Goal: Task Accomplishment & Management: Use online tool/utility

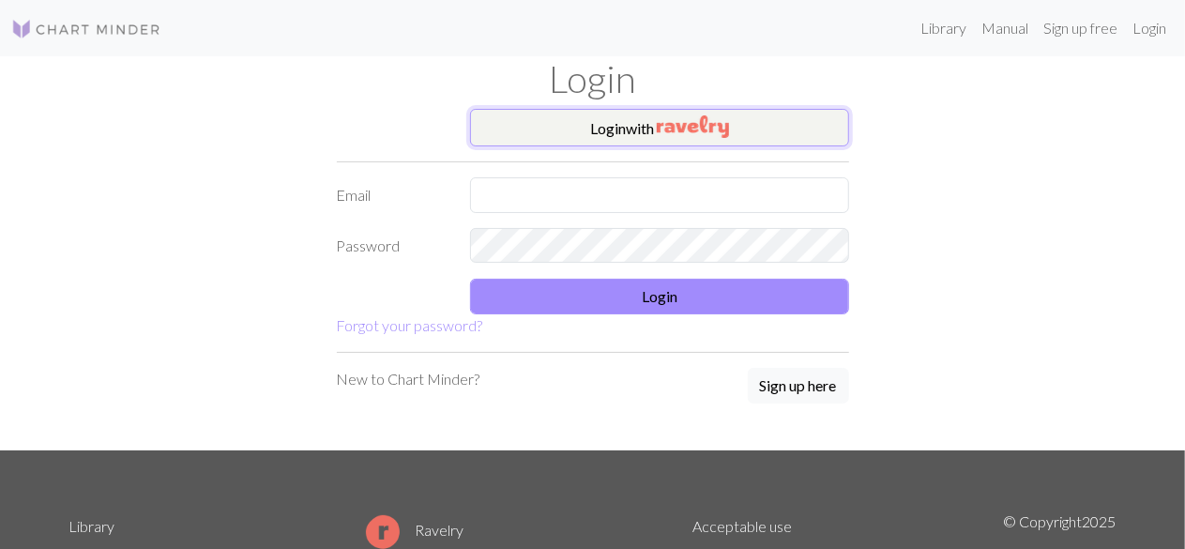
click at [694, 118] on img "button" at bounding box center [693, 126] width 72 height 23
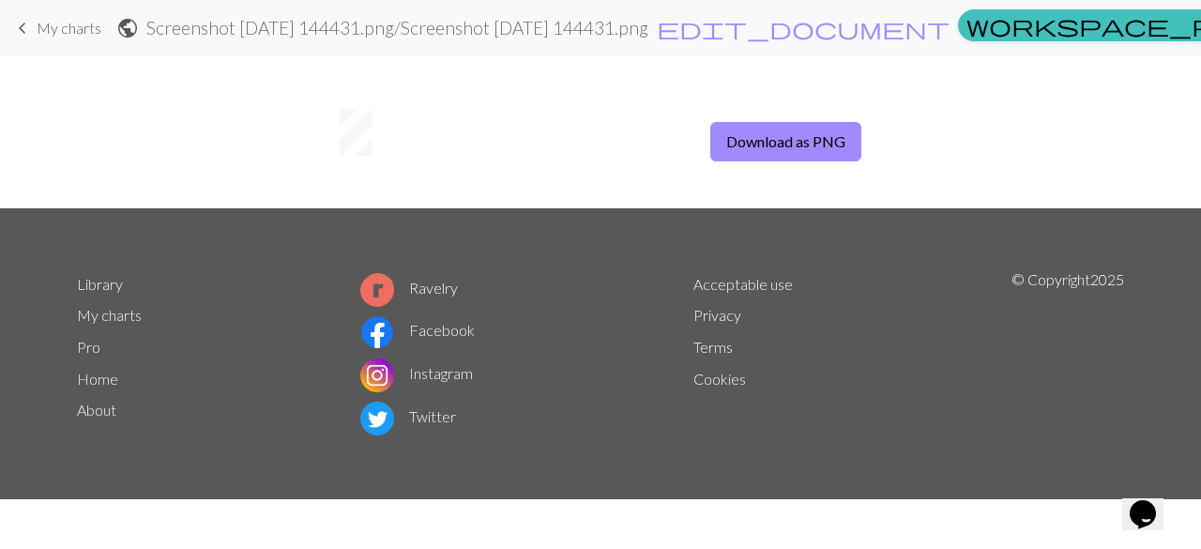
click at [46, 19] on span "My charts" at bounding box center [69, 28] width 65 height 18
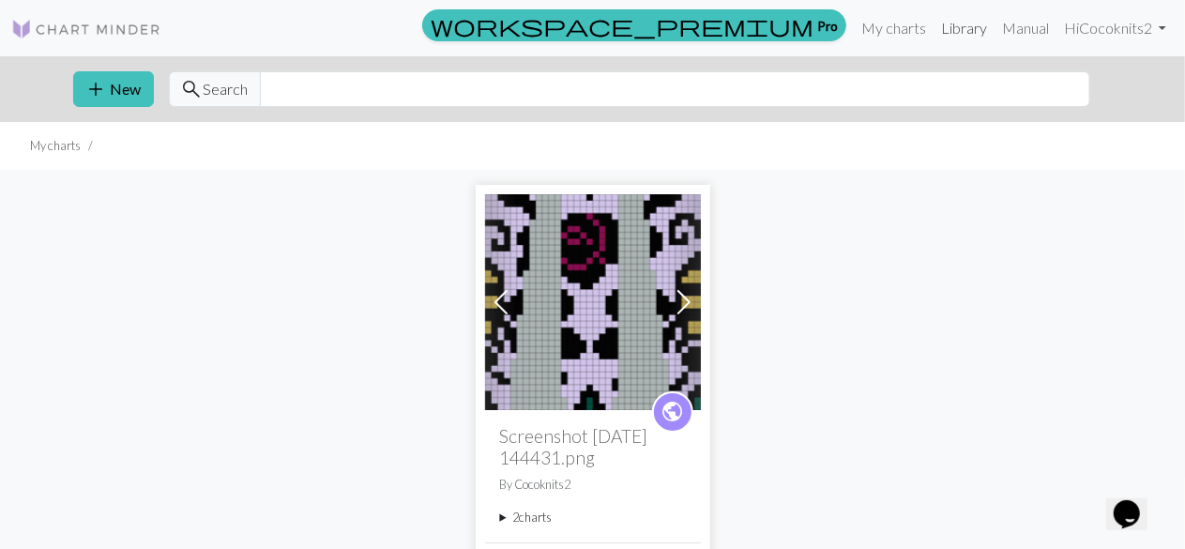
click at [959, 22] on link "Library" at bounding box center [964, 28] width 61 height 38
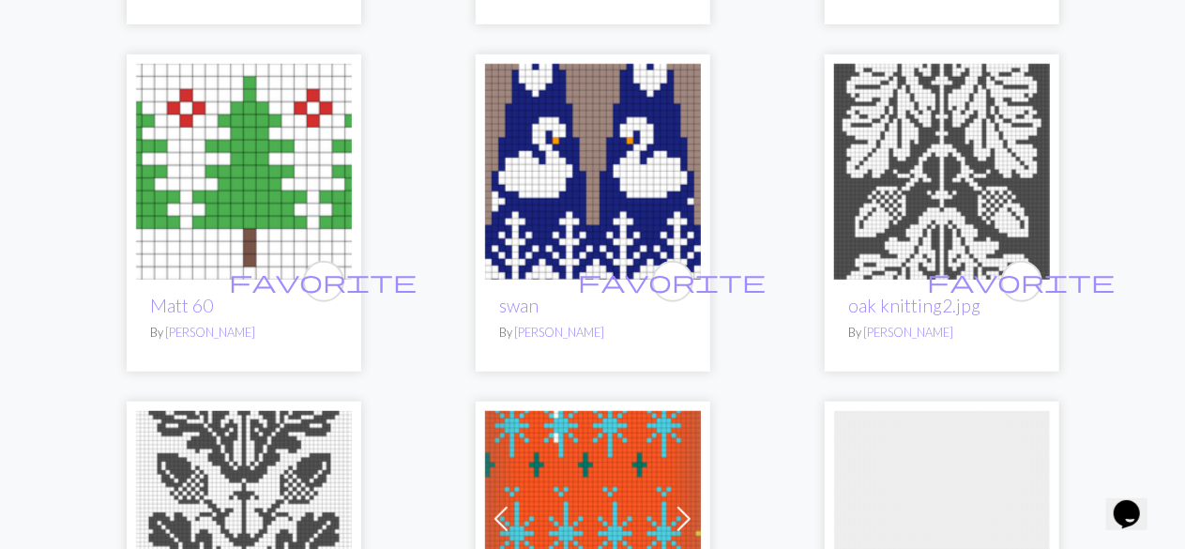
scroll to position [4044, 0]
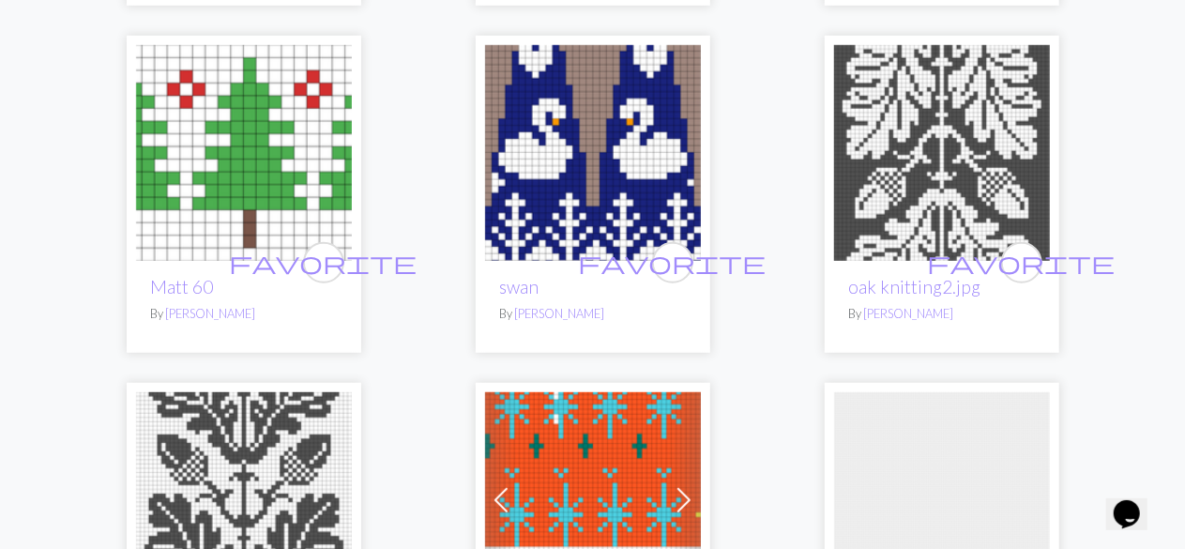
click at [628, 156] on img at bounding box center [593, 153] width 216 height 216
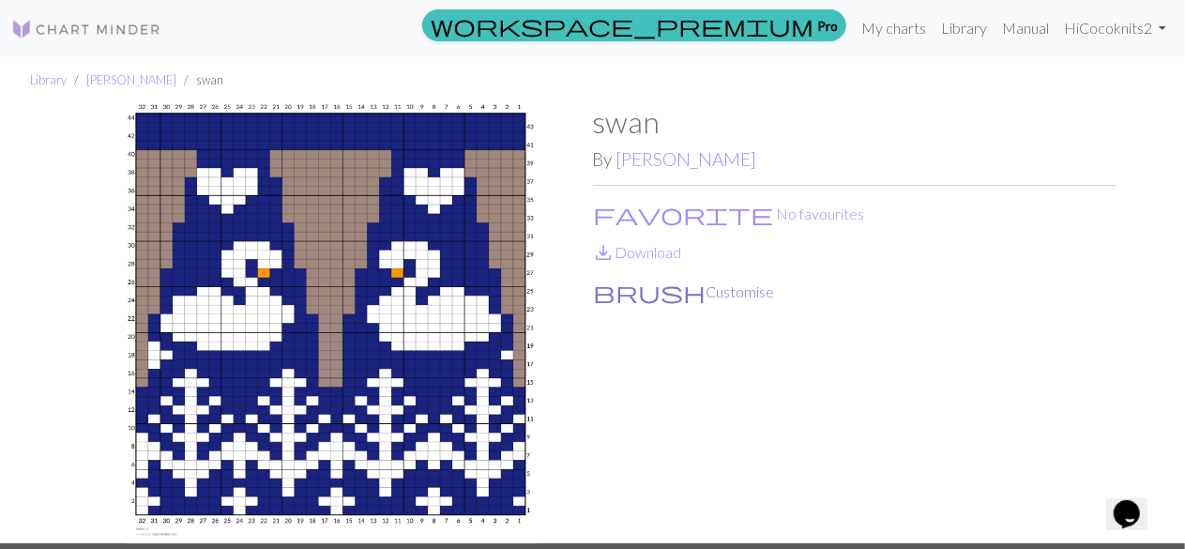
click at [642, 288] on button "brush Customise" at bounding box center [684, 292] width 183 height 24
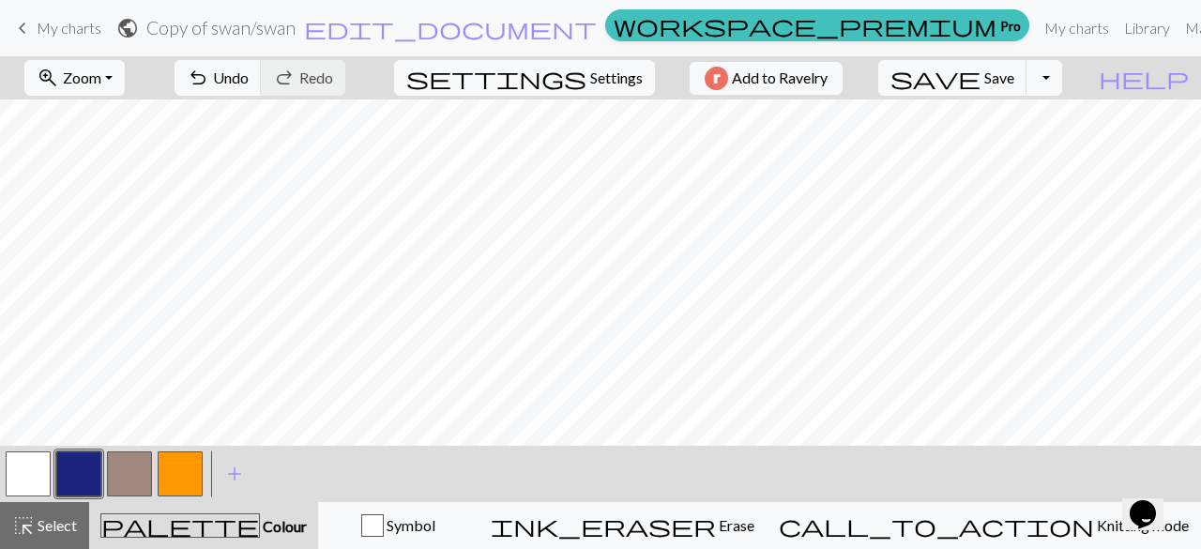
scroll to position [96, 0]
click at [590, 76] on span "Settings" at bounding box center [616, 78] width 53 height 23
select select "aran"
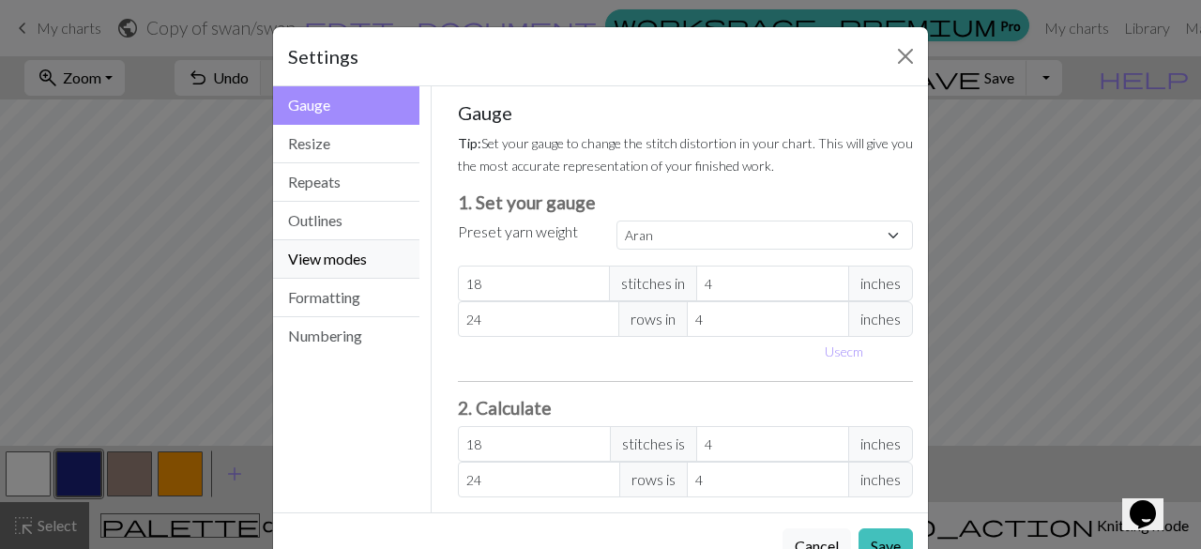
click at [280, 247] on button "View modes" at bounding box center [346, 259] width 146 height 38
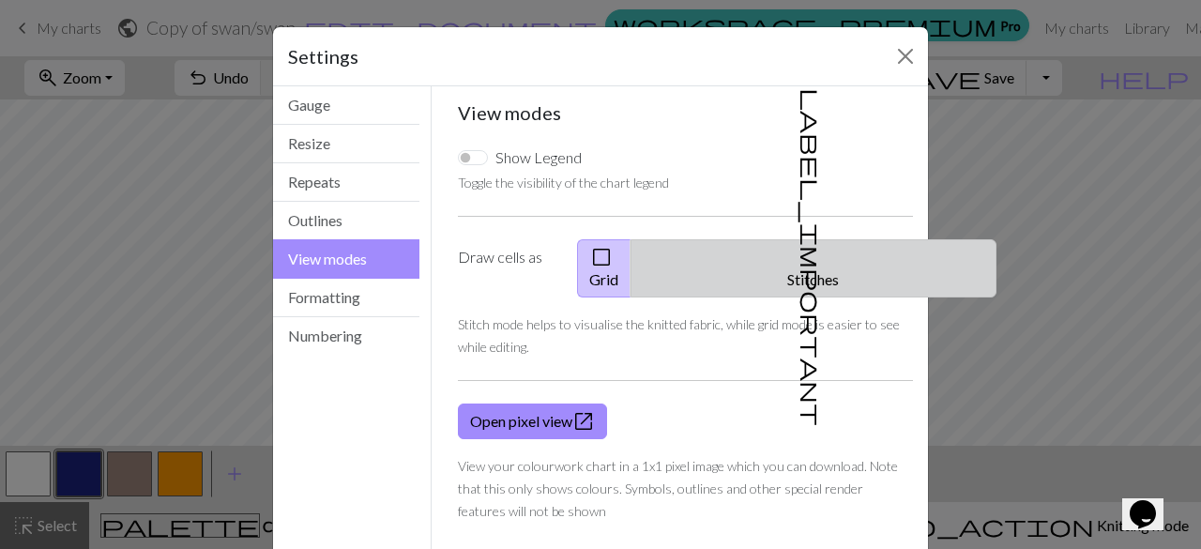
click at [815, 266] on button "label_important Stitches" at bounding box center [814, 268] width 366 height 58
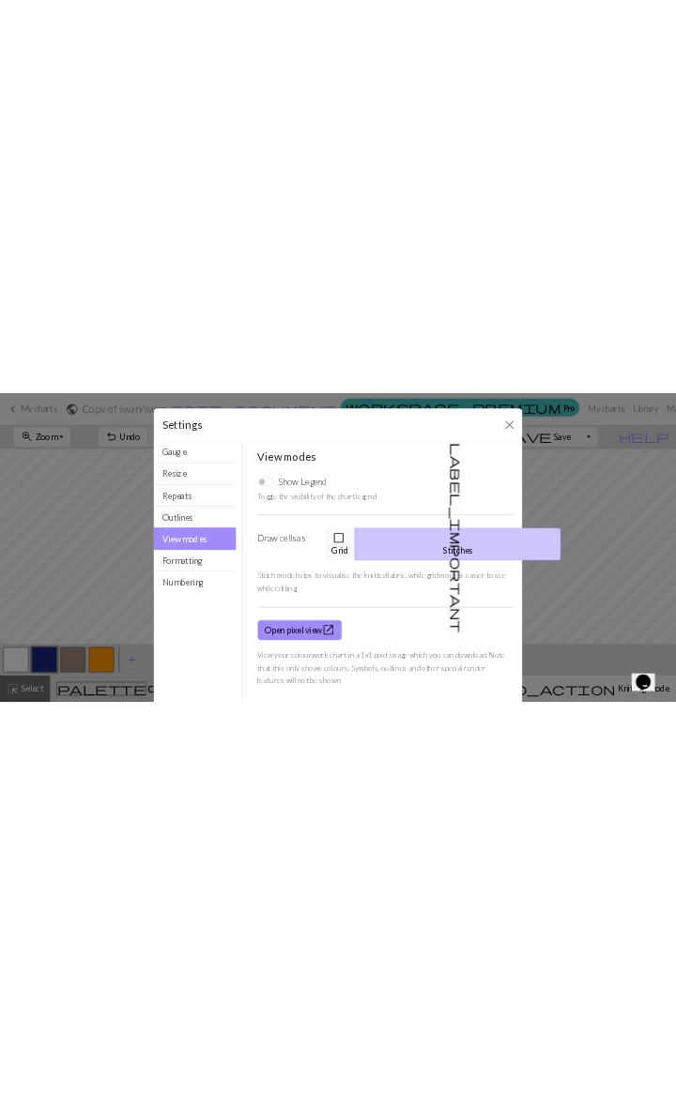
scroll to position [70, 0]
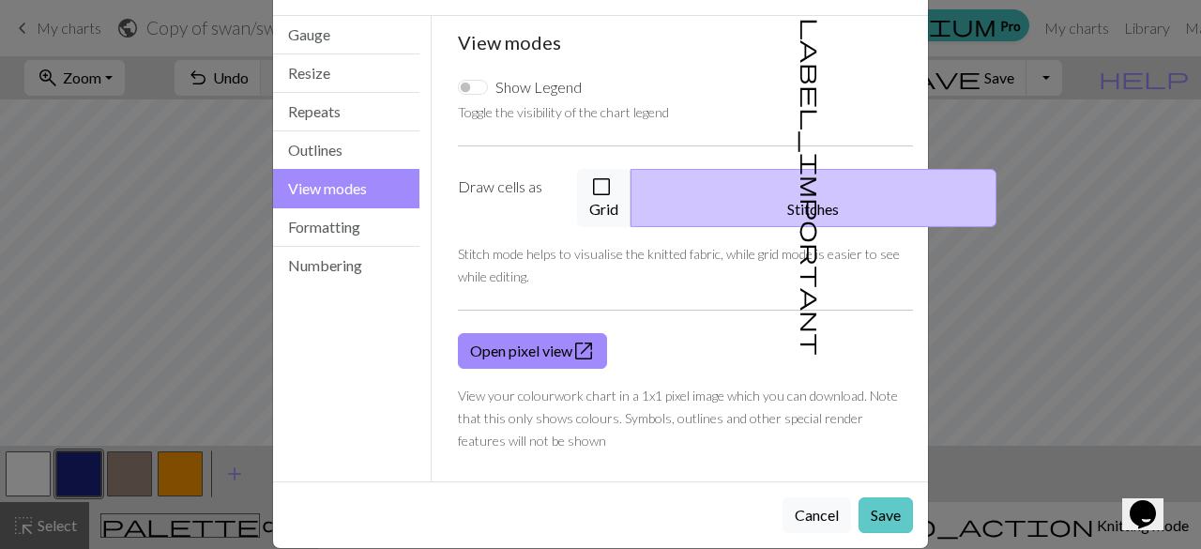
click at [867, 497] on button "Save" at bounding box center [886, 515] width 54 height 36
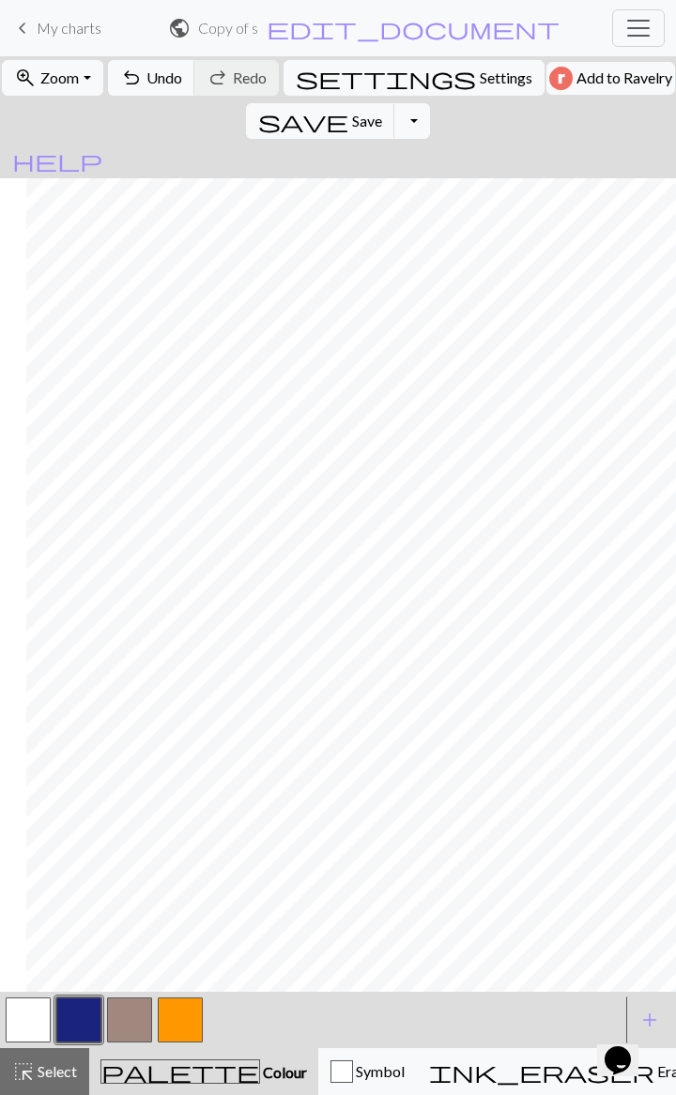
scroll to position [16, 26]
click at [181, 83] on span "Undo" at bounding box center [164, 78] width 36 height 18
click at [170, 94] on button "undo Undo Undo" at bounding box center [151, 78] width 87 height 36
click at [267, 77] on span "Redo" at bounding box center [250, 78] width 34 height 18
click at [124, 548] on button "button" at bounding box center [129, 1020] width 45 height 45
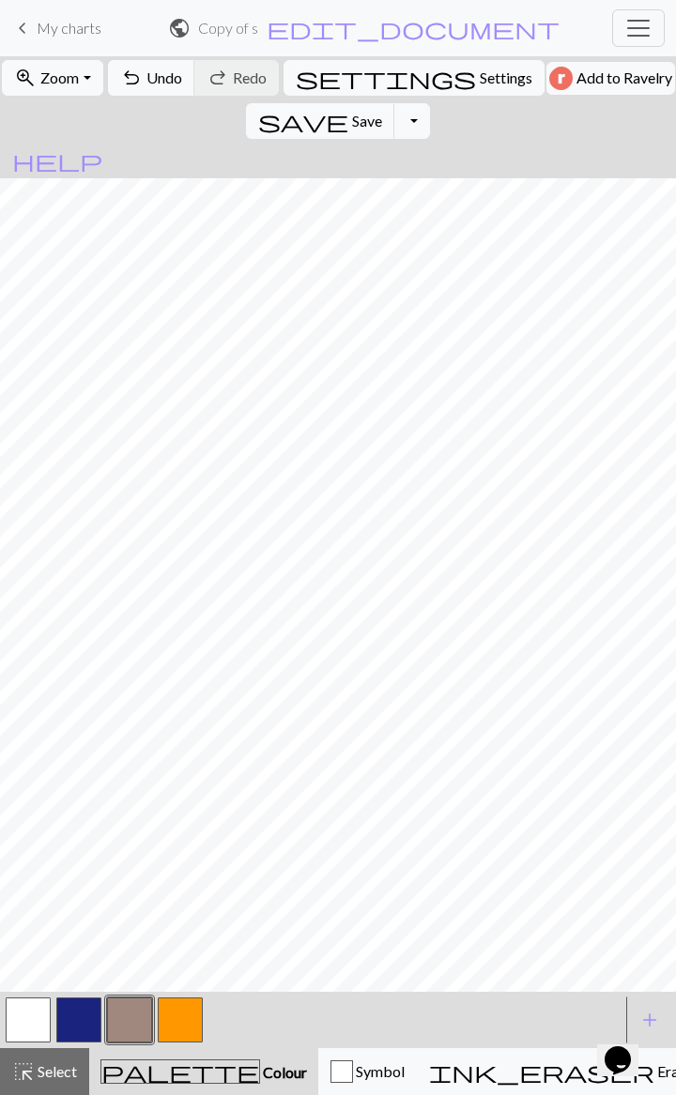
click at [655, 548] on span "add" at bounding box center [649, 1020] width 23 height 26
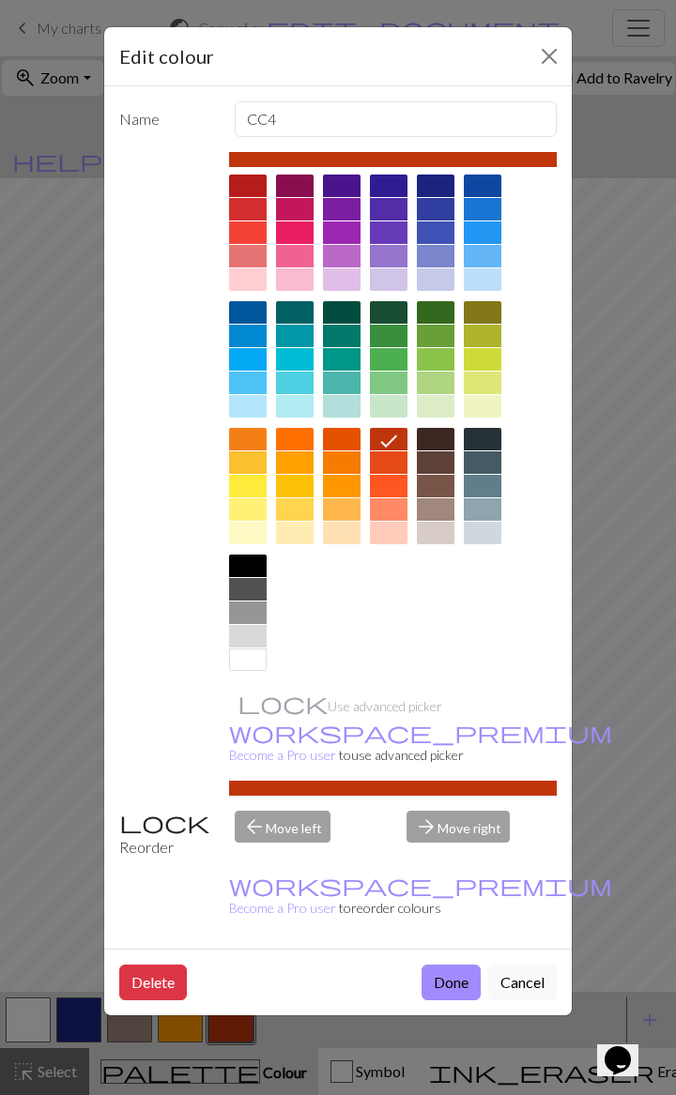
click at [267, 498] on div at bounding box center [248, 509] width 38 height 23
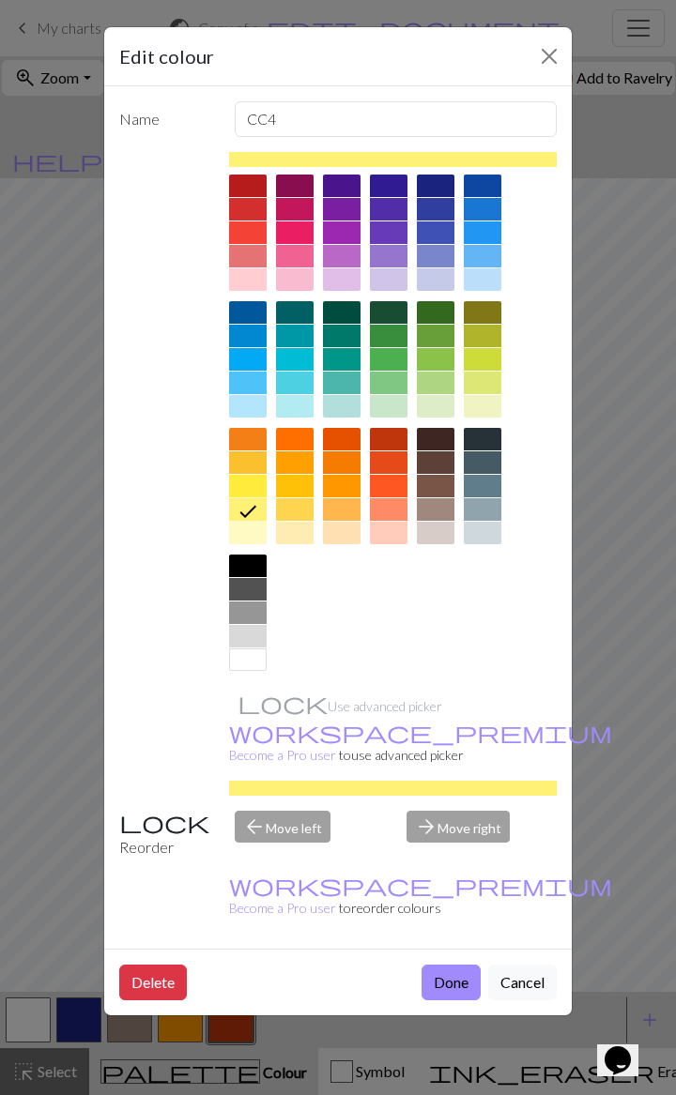
click at [259, 500] on icon at bounding box center [247, 511] width 23 height 23
click at [267, 475] on div at bounding box center [248, 486] width 38 height 23
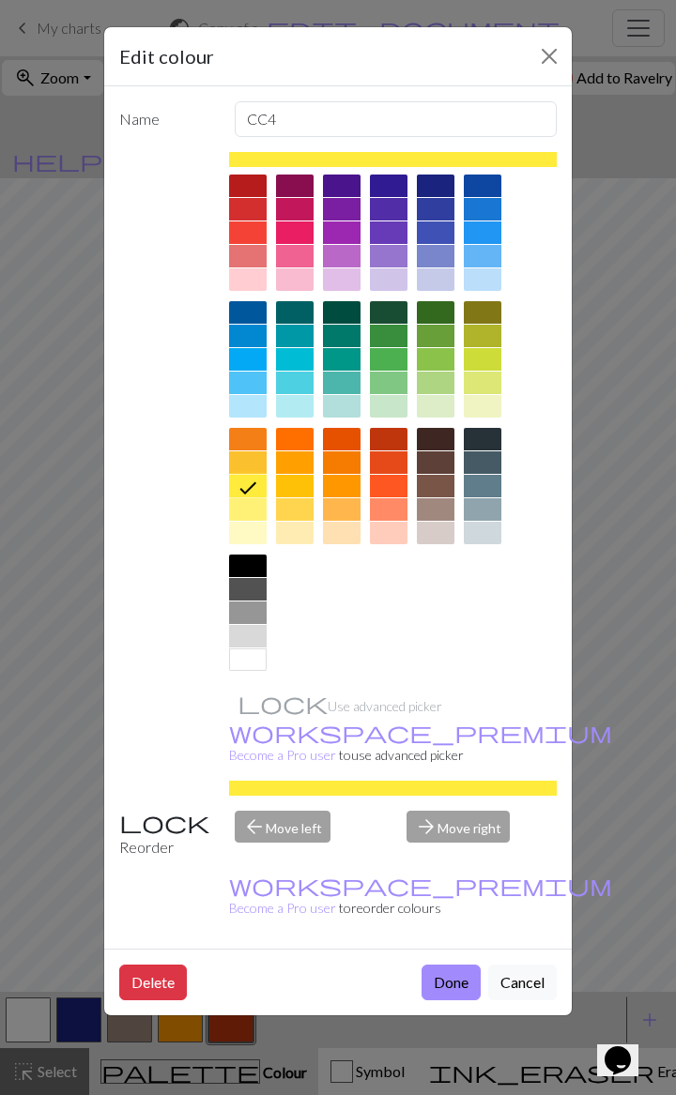
click at [259, 477] on icon at bounding box center [247, 488] width 23 height 23
click at [458, 548] on button "Done" at bounding box center [450, 983] width 59 height 36
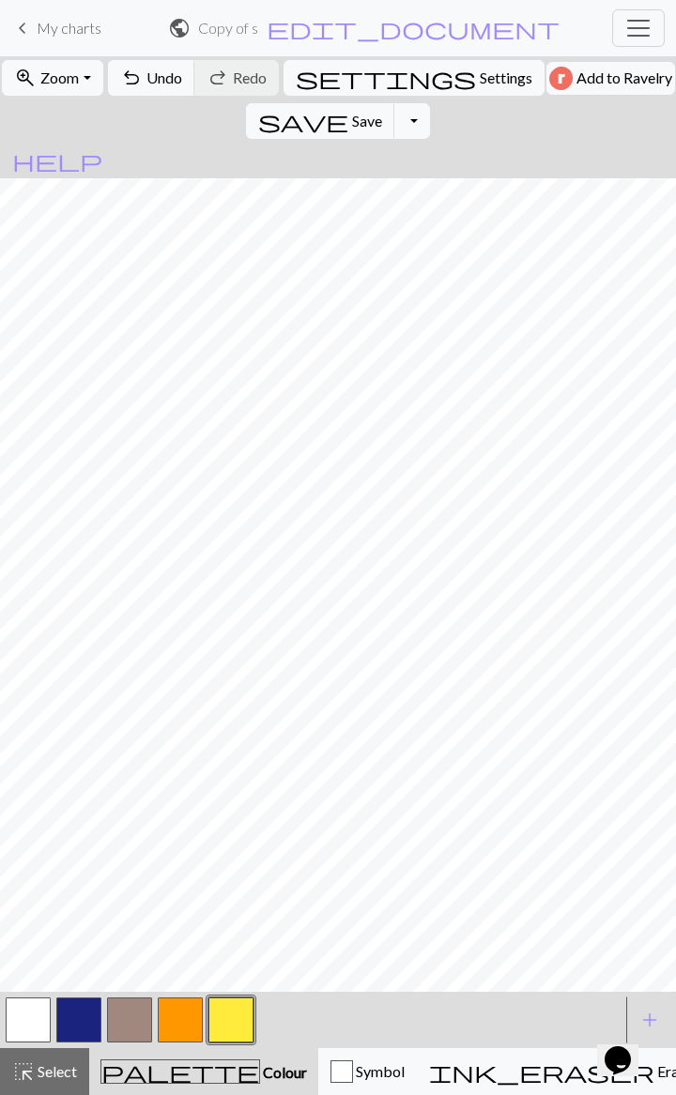
click at [140, 548] on button "button" at bounding box center [129, 1020] width 45 height 45
click at [125, 548] on button "button" at bounding box center [129, 1020] width 45 height 45
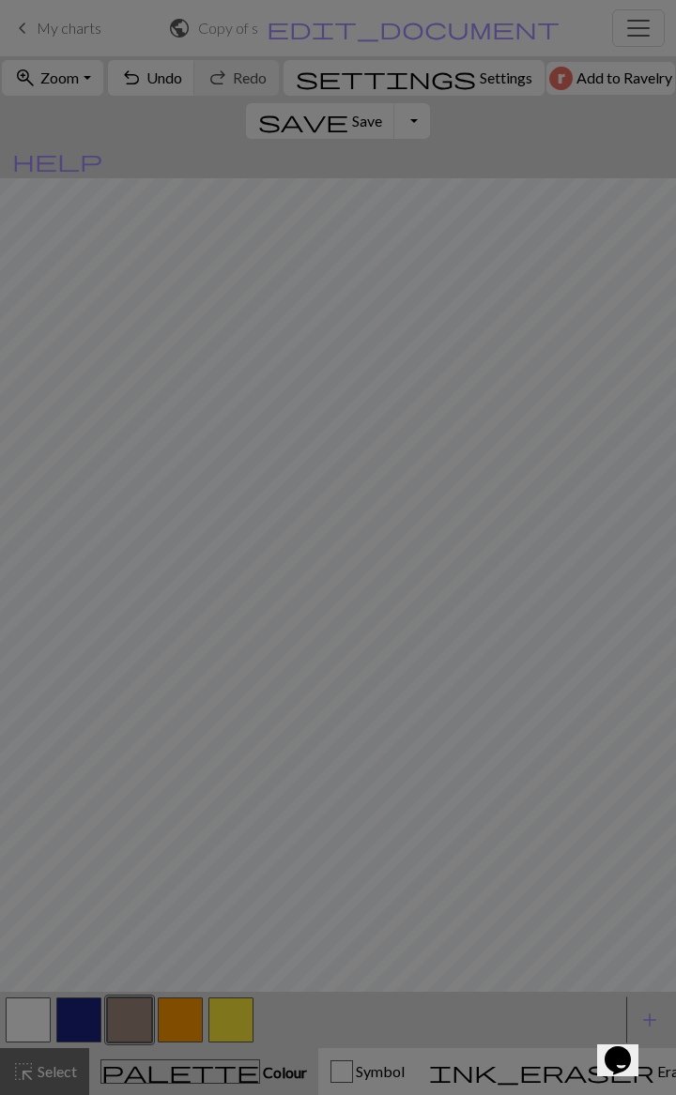
click at [185, 548] on div "Edit colour Name CC2 Use advanced picker workspace_premium Become a Pro user to…" at bounding box center [338, 547] width 676 height 1095
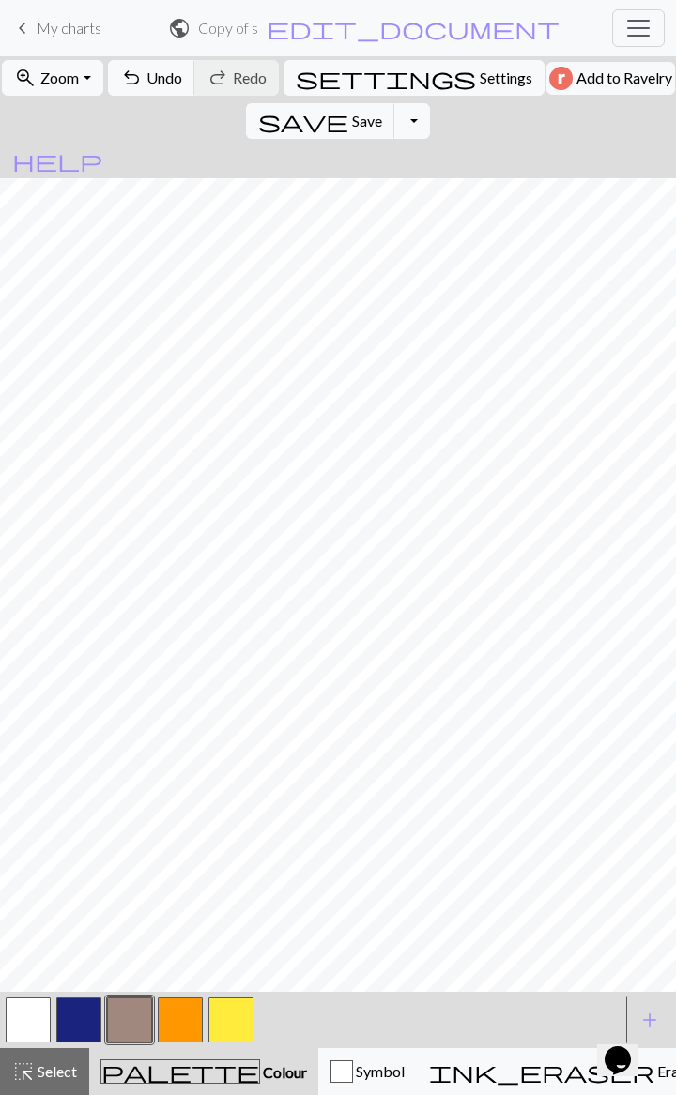
click at [191, 548] on button "button" at bounding box center [180, 1020] width 45 height 45
click at [235, 548] on button "button" at bounding box center [230, 1020] width 45 height 45
click at [141, 548] on button "button" at bounding box center [129, 1020] width 45 height 45
click at [236, 548] on button "button" at bounding box center [230, 1020] width 45 height 45
click at [28, 548] on span "highlight_alt" at bounding box center [23, 1072] width 23 height 26
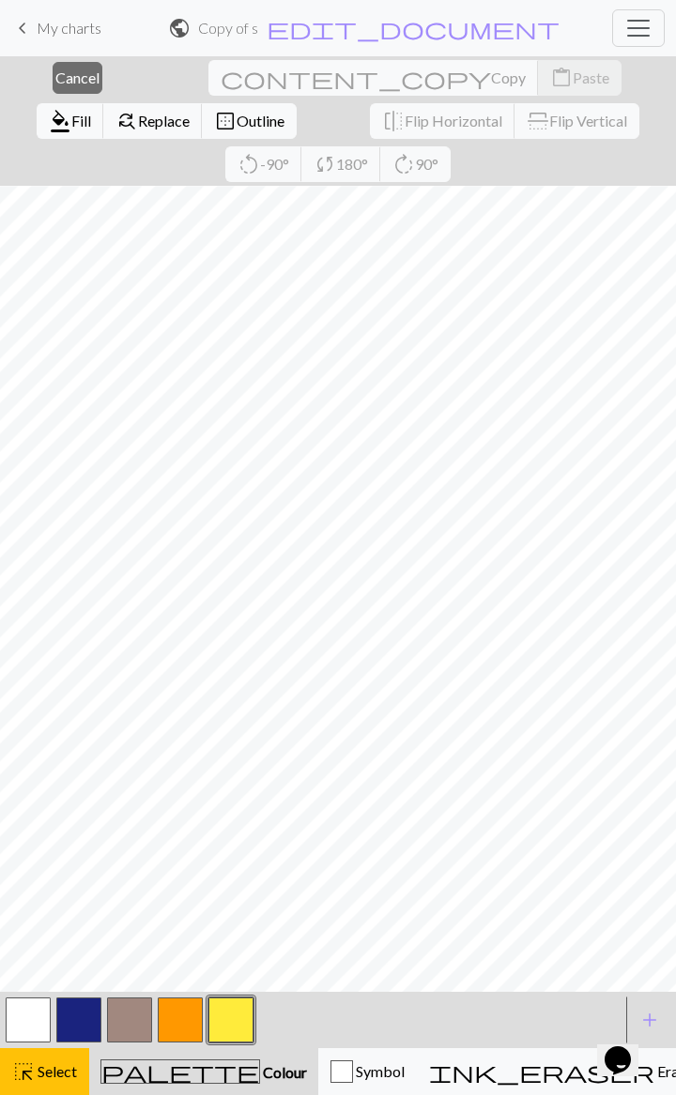
click at [654, 548] on span "Erase" at bounding box center [673, 1071] width 38 height 18
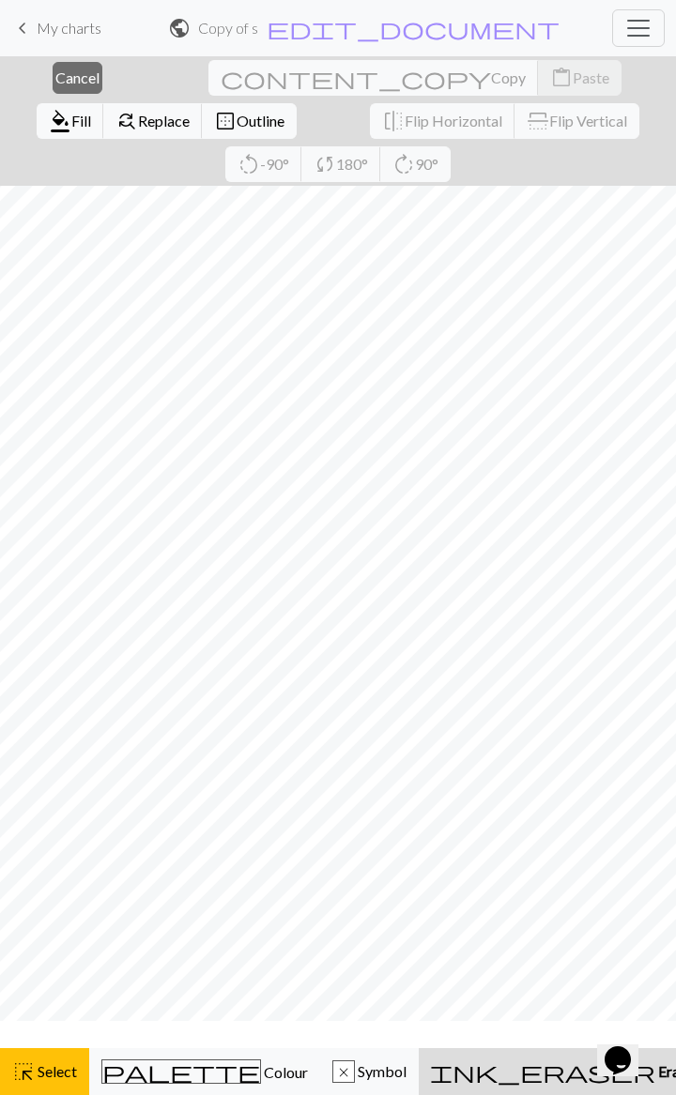
scroll to position [0, 26]
click at [75, 548] on button "highlight_alt Select Select" at bounding box center [44, 1071] width 89 height 47
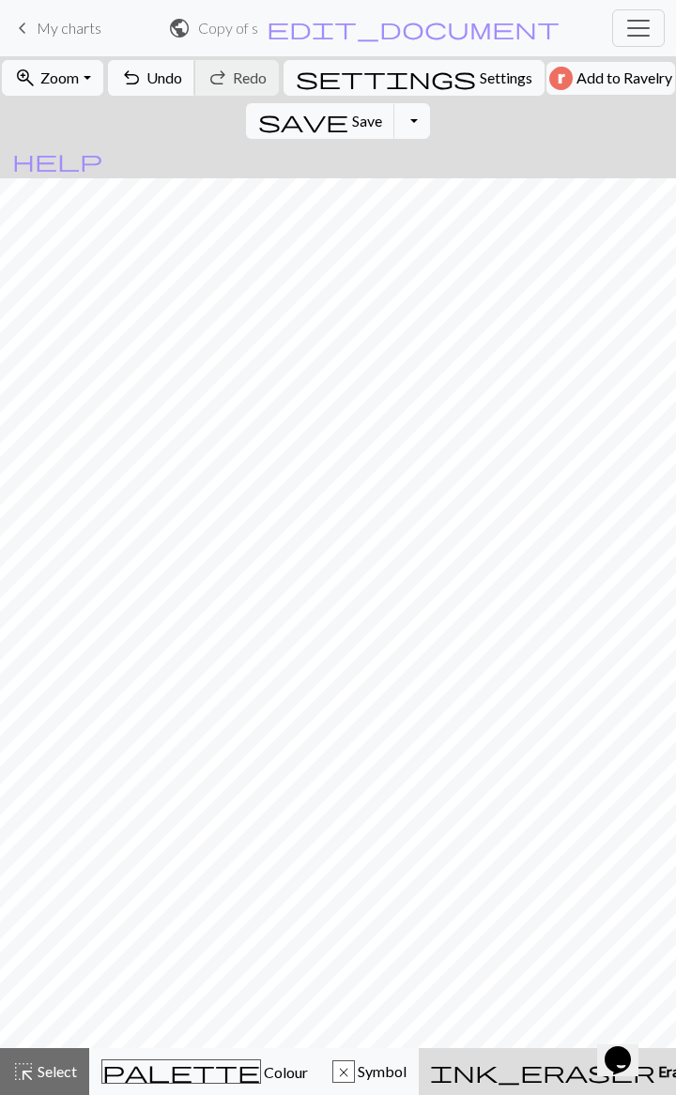
click at [174, 86] on button "undo Undo Undo" at bounding box center [151, 78] width 87 height 36
click at [156, 82] on span "Undo" at bounding box center [164, 78] width 36 height 18
click at [261, 548] on span "Colour" at bounding box center [284, 1072] width 47 height 18
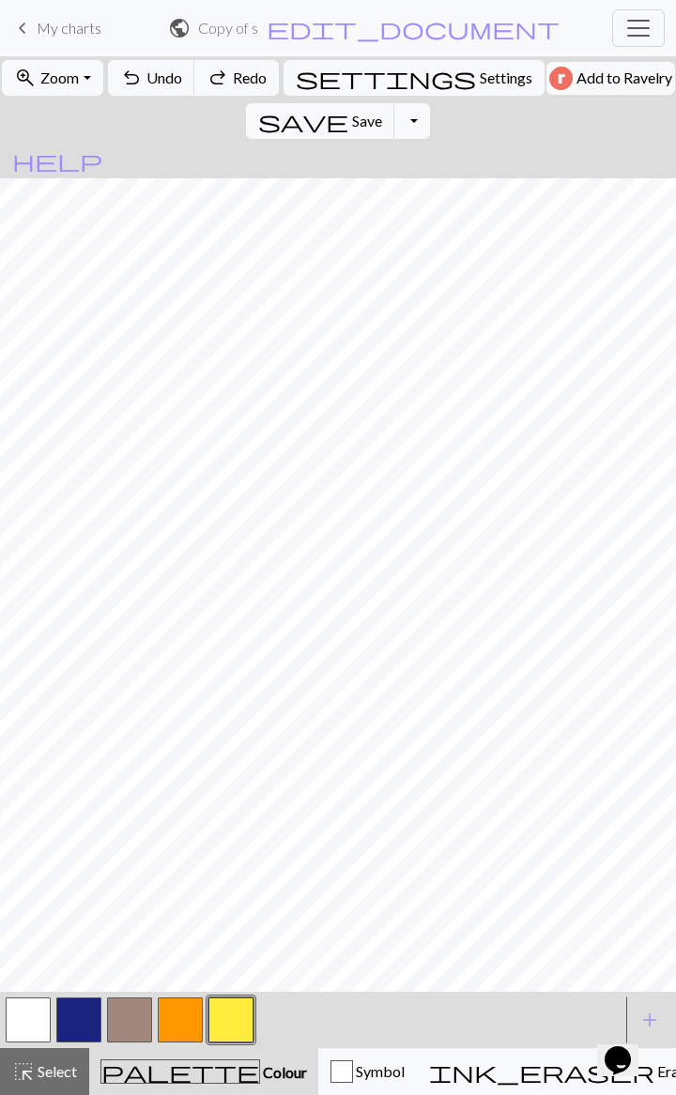
click at [122, 548] on button "button" at bounding box center [129, 1020] width 45 height 45
click at [654, 548] on span "Erase" at bounding box center [673, 1071] width 38 height 18
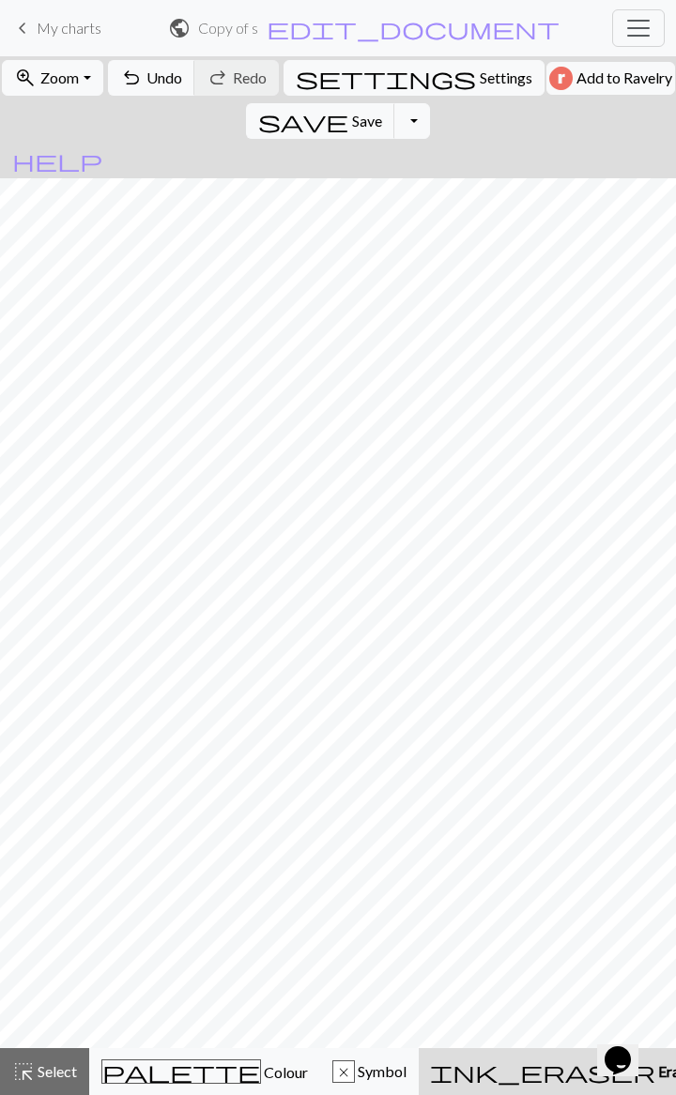
click at [261, 548] on span "Colour" at bounding box center [284, 1072] width 47 height 18
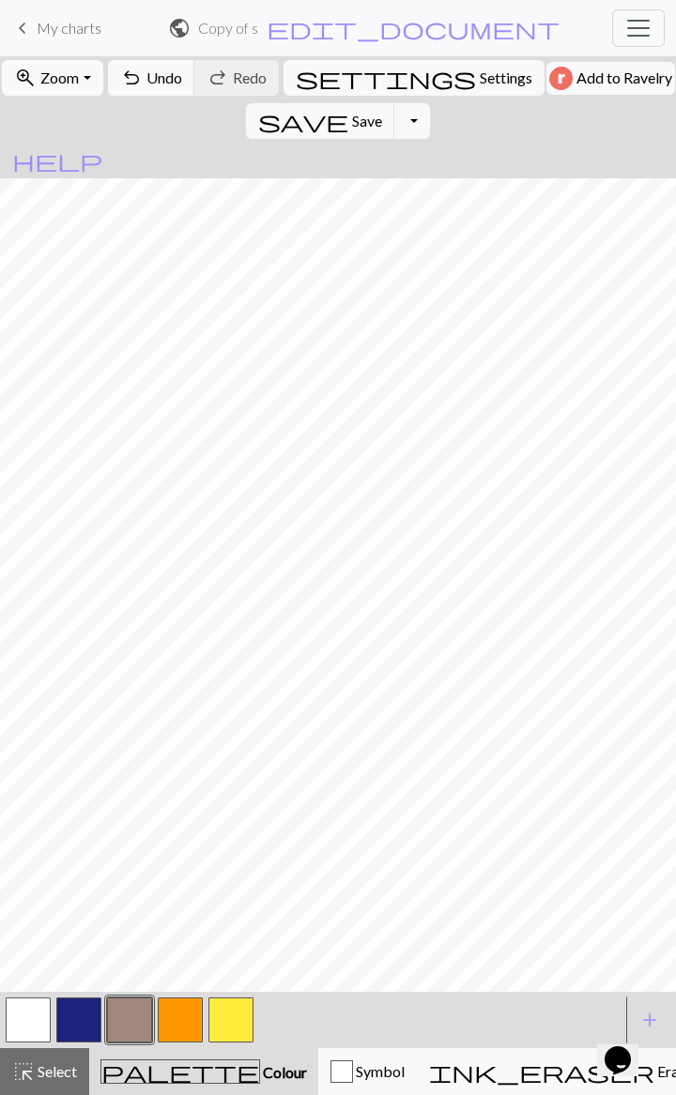
click at [231, 548] on button "button" at bounding box center [230, 1020] width 45 height 45
click at [651, 548] on span "add" at bounding box center [649, 1020] width 23 height 26
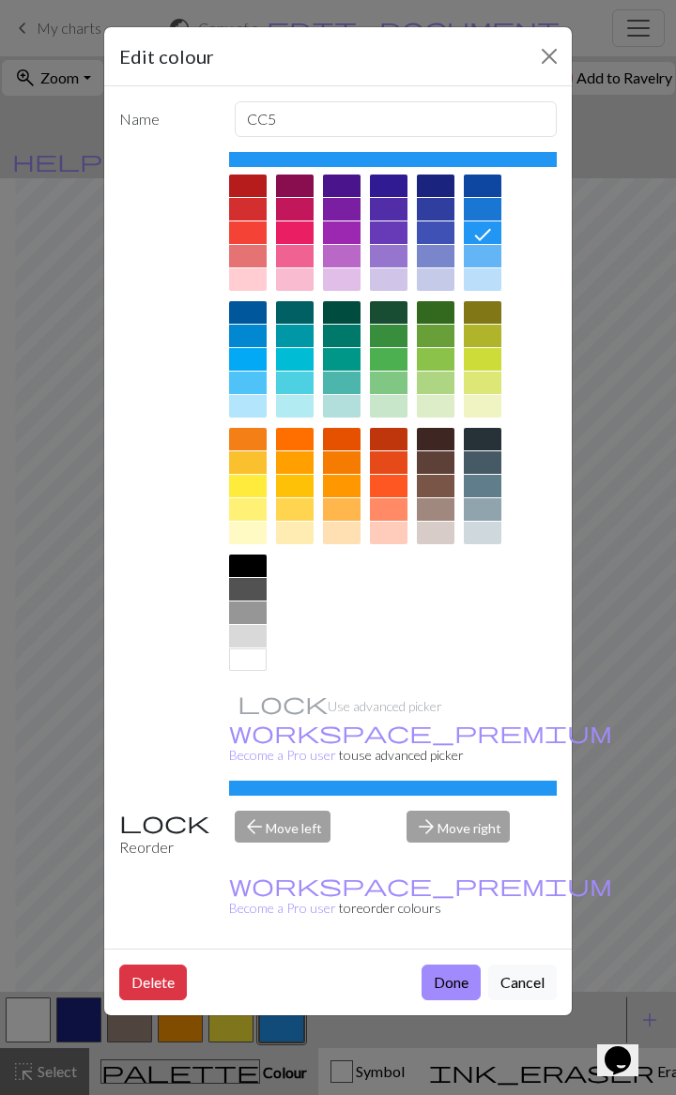
click at [267, 451] on div at bounding box center [248, 462] width 38 height 23
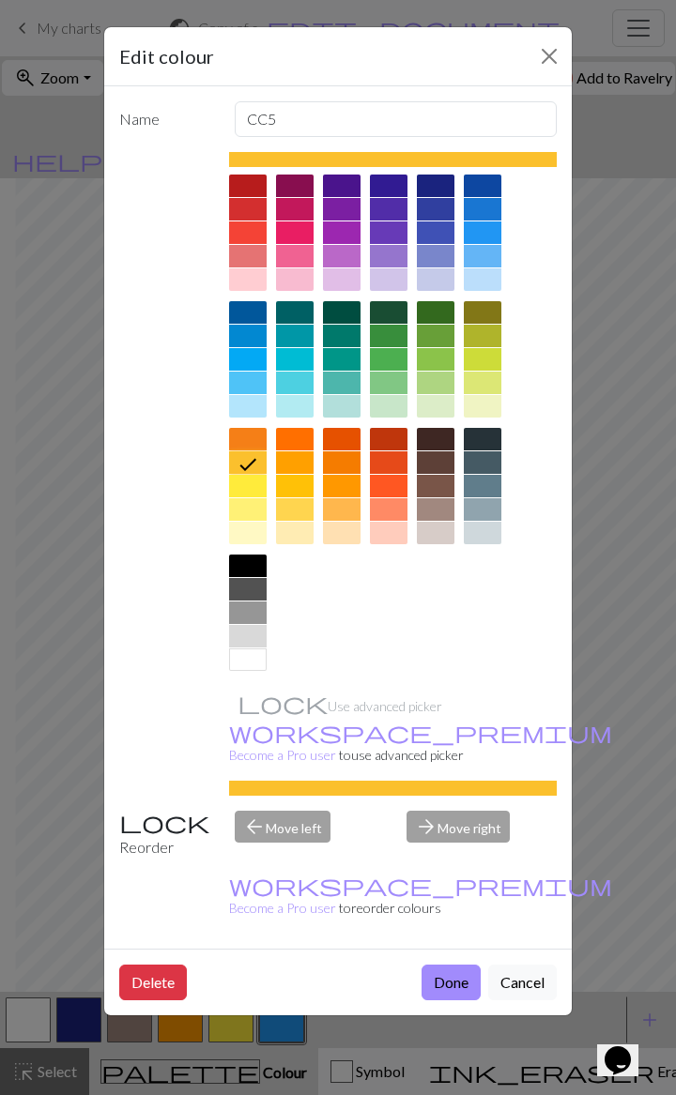
click at [450, 548] on button "Done" at bounding box center [450, 983] width 59 height 36
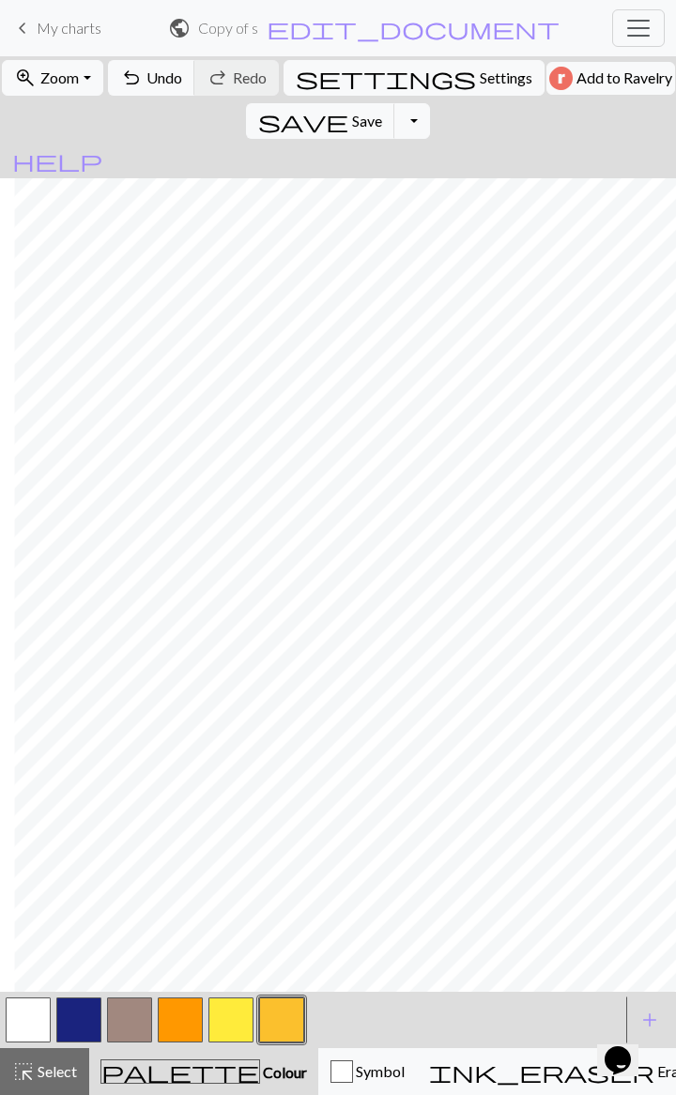
scroll to position [0, 32]
click at [36, 548] on button "button" at bounding box center [28, 1020] width 45 height 45
click at [158, 86] on button "undo Undo Undo" at bounding box center [151, 78] width 87 height 36
click at [657, 548] on span "add" at bounding box center [649, 1020] width 23 height 26
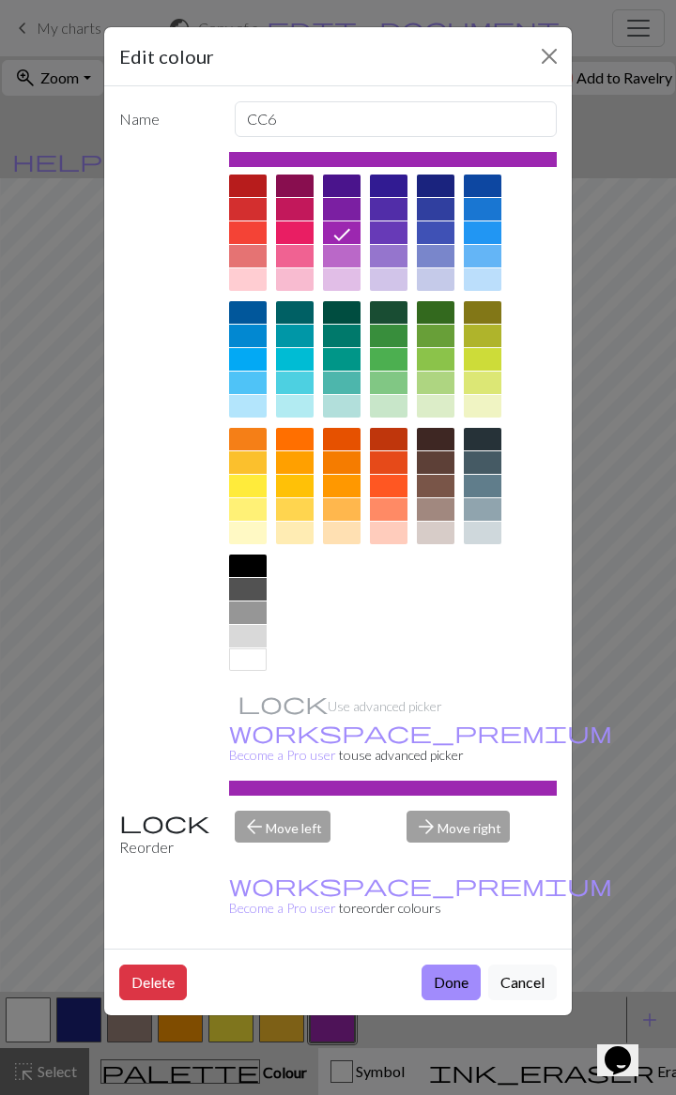
click at [267, 548] on div at bounding box center [248, 566] width 38 height 23
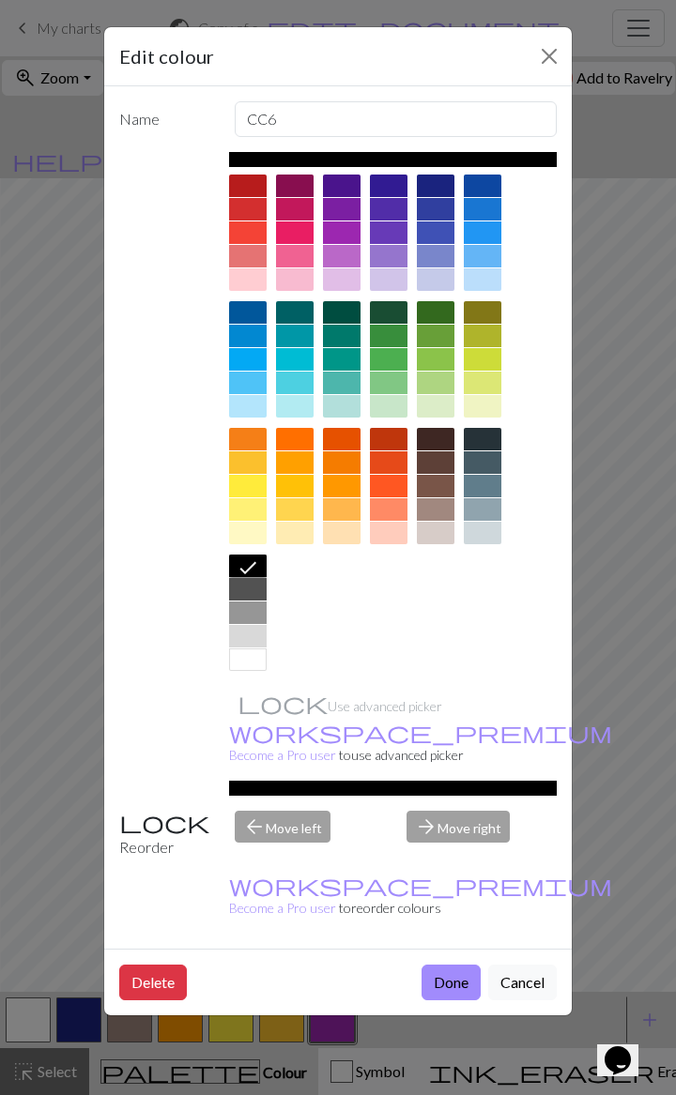
click at [461, 548] on button "Done" at bounding box center [450, 983] width 59 height 36
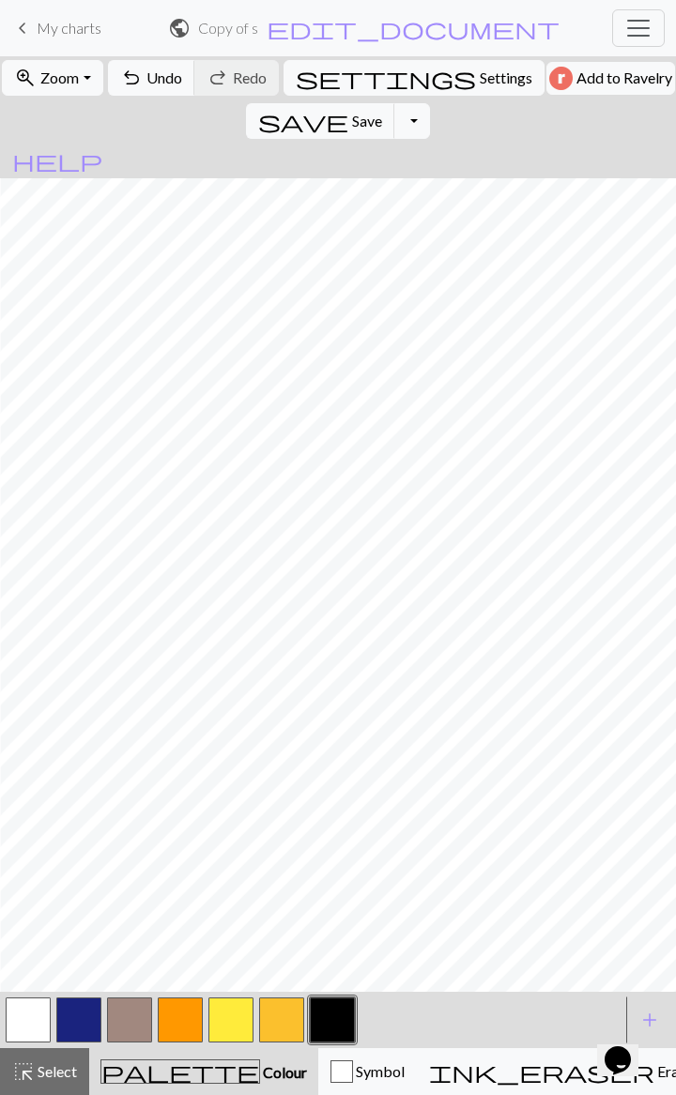
click at [647, 548] on div "Opens Chat This icon Opens the chat window." at bounding box center [626, 1028] width 45 height 0
click at [644, 548] on span "add" at bounding box center [649, 1020] width 23 height 26
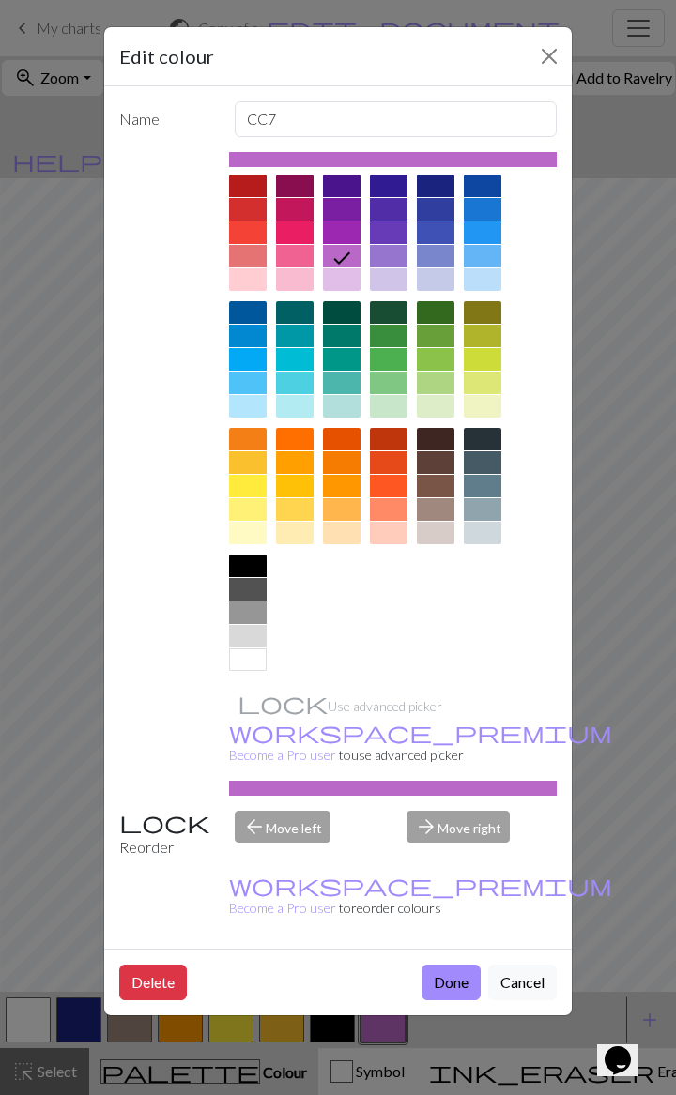
click at [276, 395] on div at bounding box center [295, 406] width 38 height 23
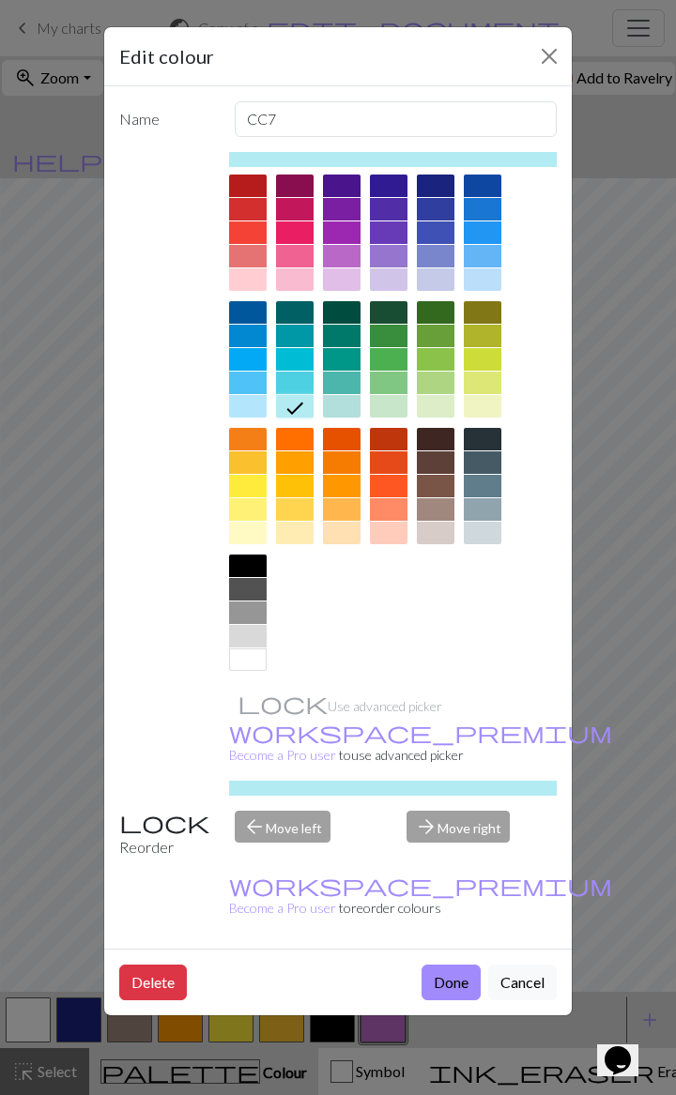
click at [276, 380] on div at bounding box center [295, 383] width 38 height 23
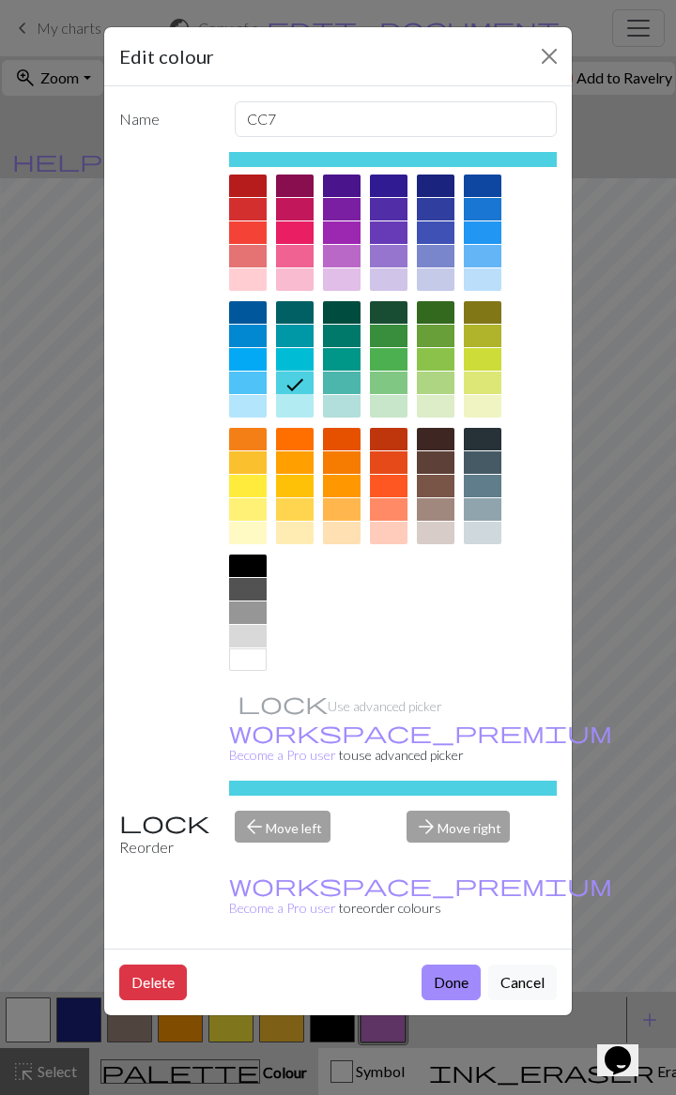
click at [456, 548] on button "Done" at bounding box center [450, 983] width 59 height 36
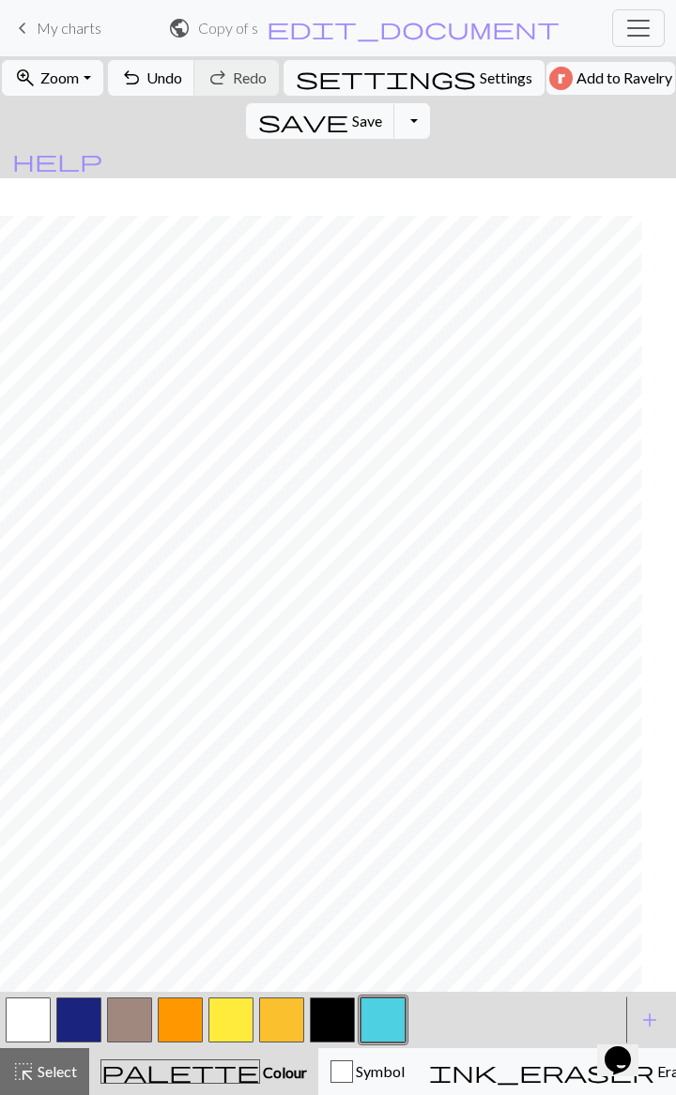
scroll to position [38, 5]
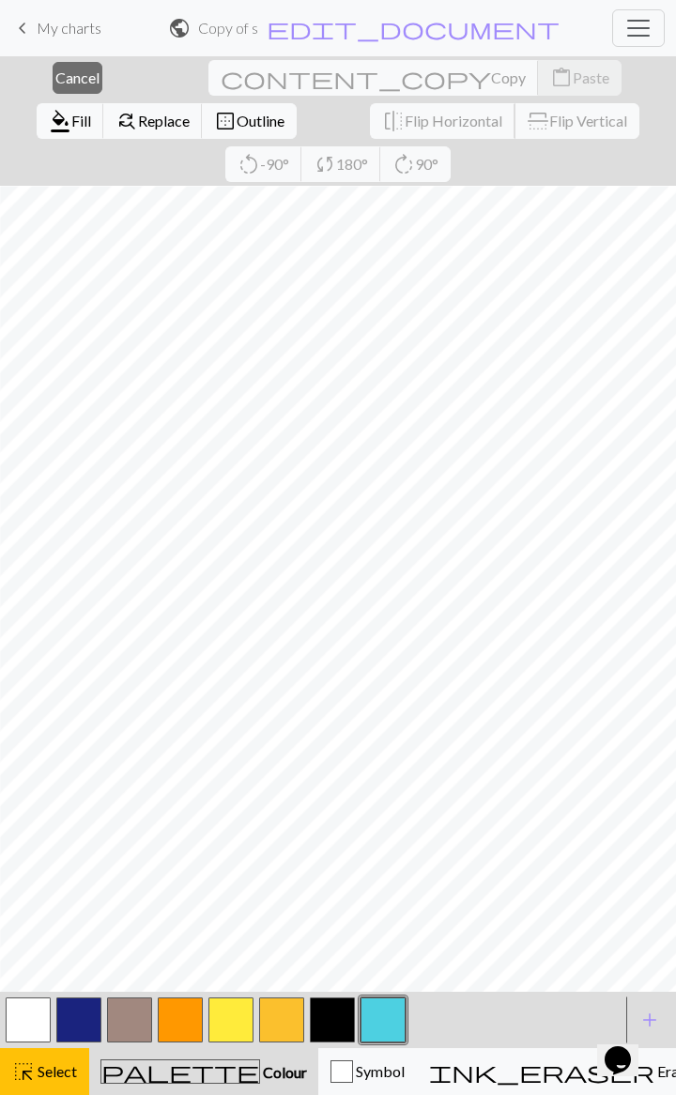
click at [370, 105] on button "flip Flip Horizontal" at bounding box center [442, 121] width 145 height 36
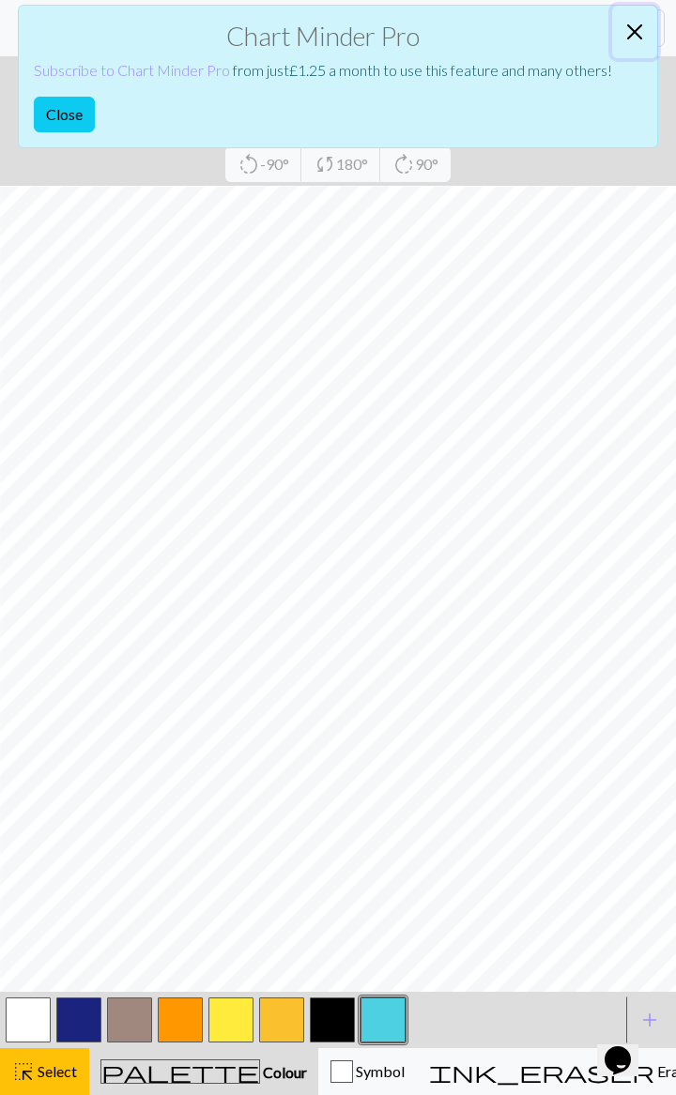
click at [637, 37] on button "Close" at bounding box center [634, 32] width 45 height 53
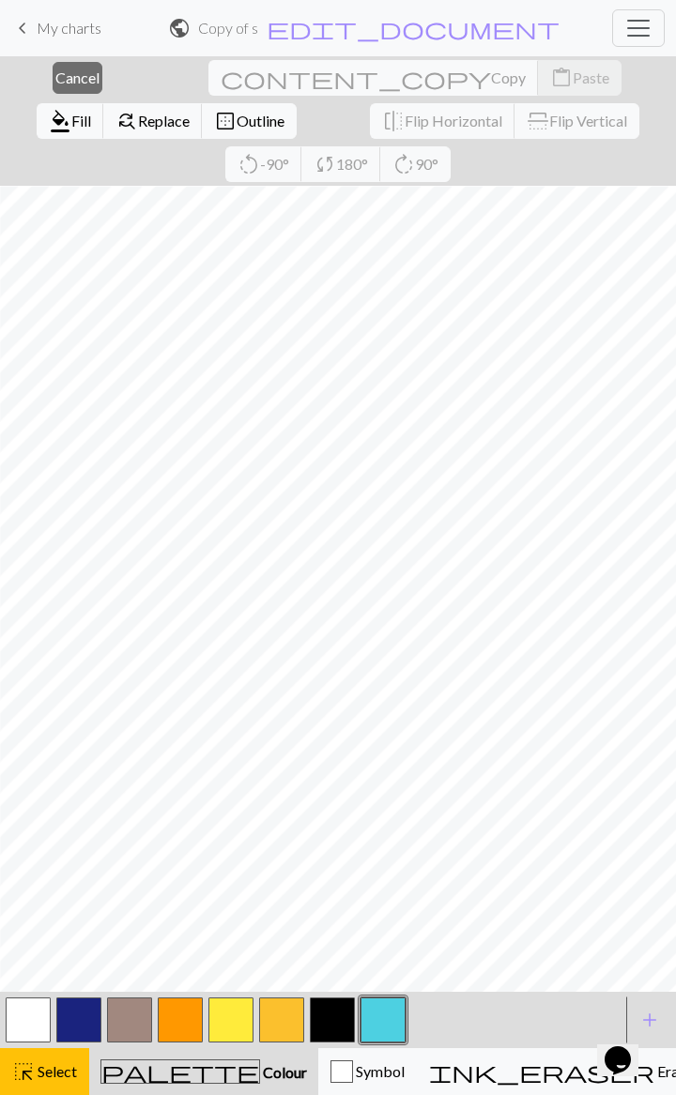
click at [53, 88] on button "close Cancel" at bounding box center [78, 78] width 50 height 32
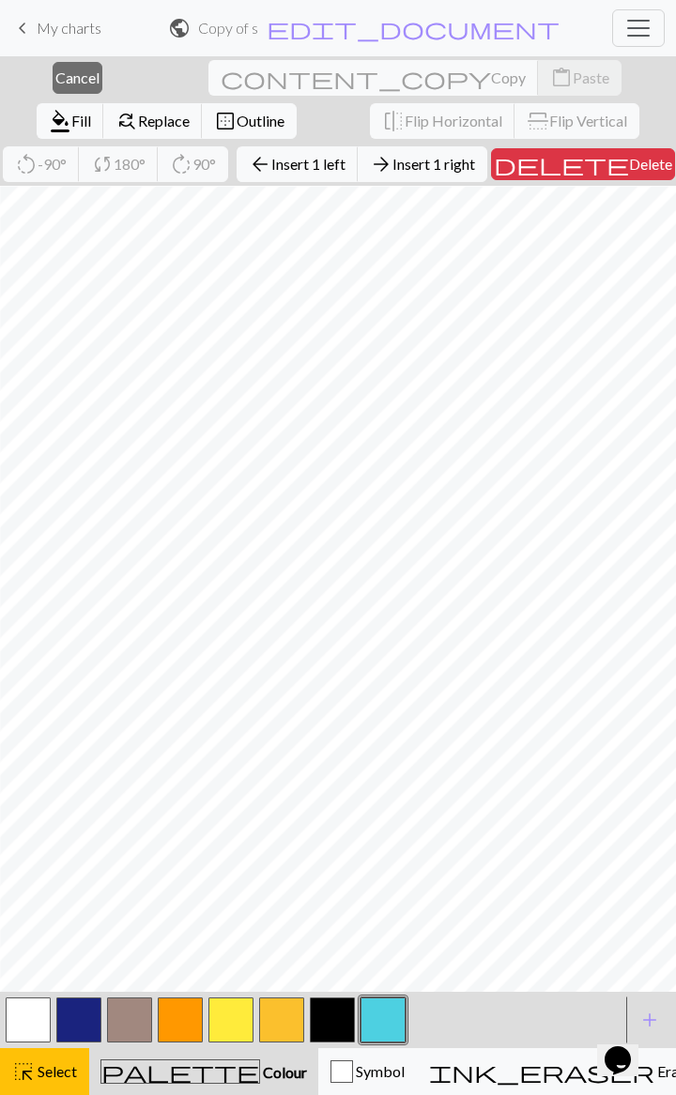
click at [58, 86] on button "close Cancel" at bounding box center [78, 78] width 50 height 32
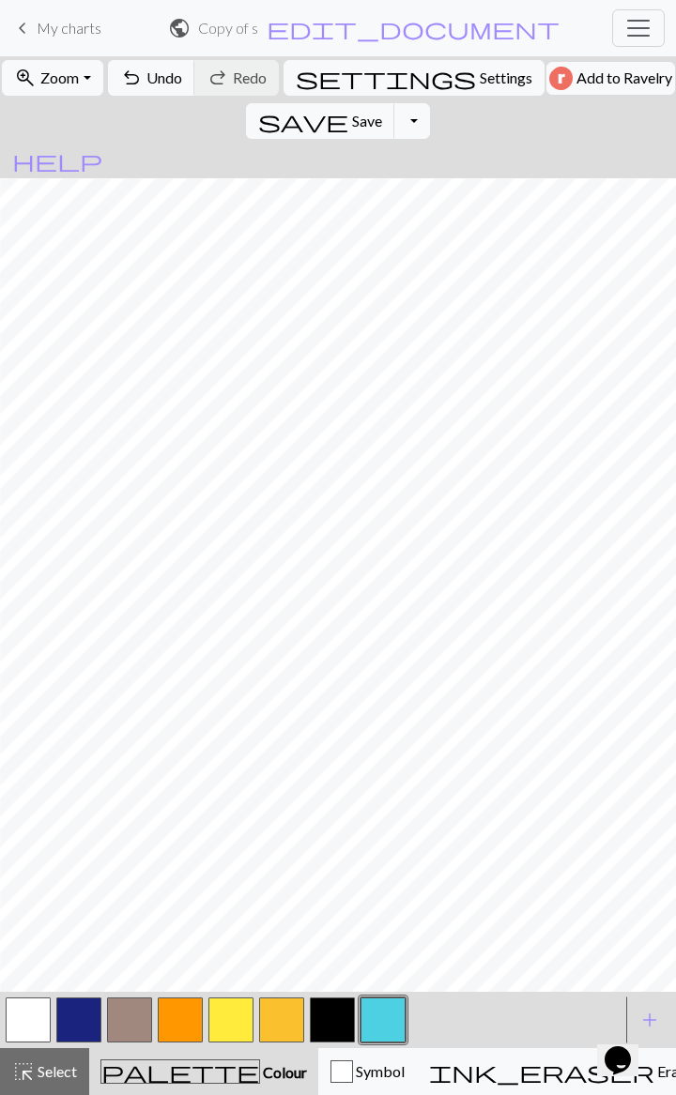
click at [69, 548] on div "highlight_alt Select Select" at bounding box center [44, 1071] width 65 height 23
click at [73, 548] on span "Select" at bounding box center [56, 1071] width 42 height 18
click at [38, 548] on button "highlight_alt Select Select" at bounding box center [44, 1071] width 89 height 47
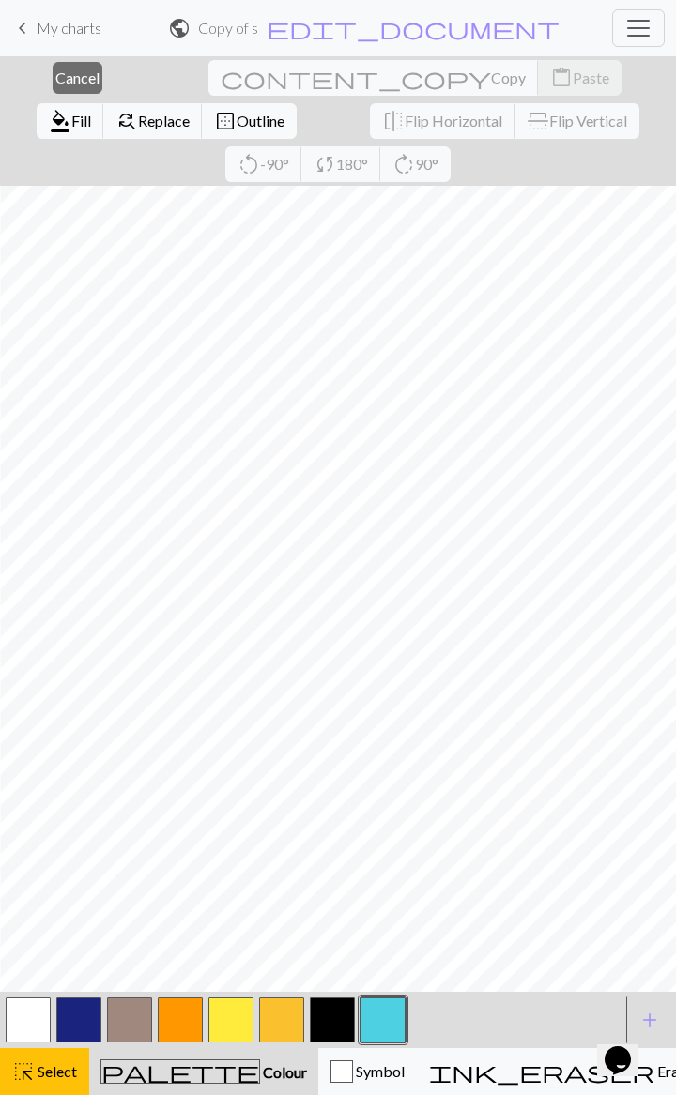
click at [233, 548] on button "button" at bounding box center [230, 1020] width 45 height 45
click at [47, 548] on span "Select" at bounding box center [56, 1071] width 42 height 18
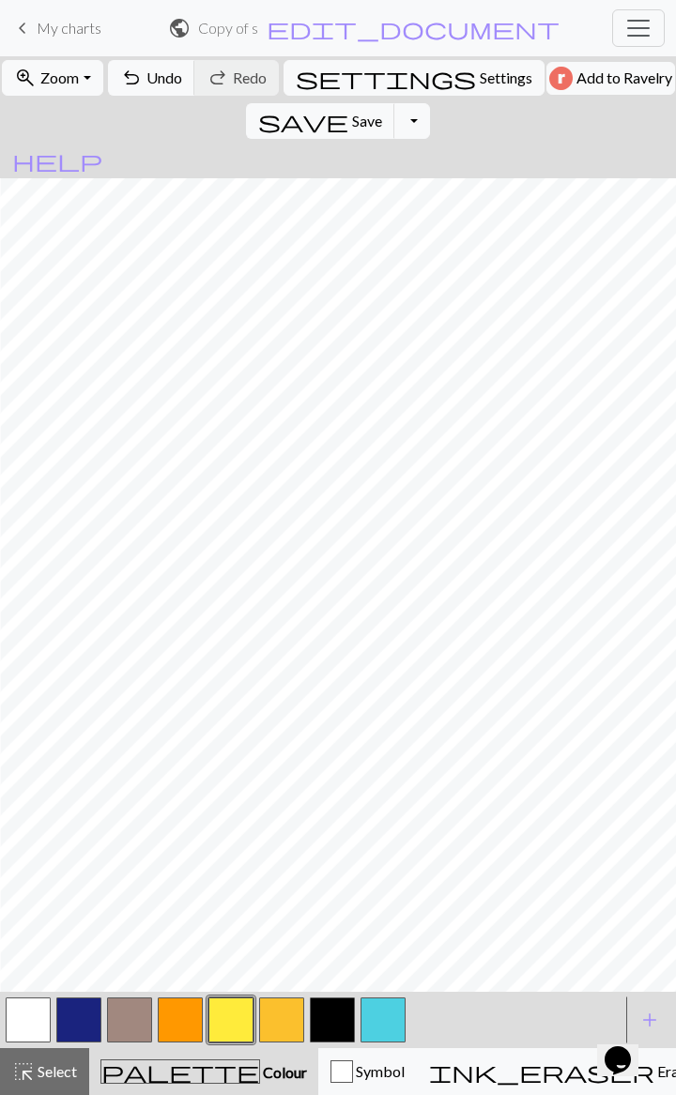
click at [380, 548] on button "button" at bounding box center [382, 1020] width 45 height 45
click at [649, 548] on span "add" at bounding box center [649, 1020] width 23 height 26
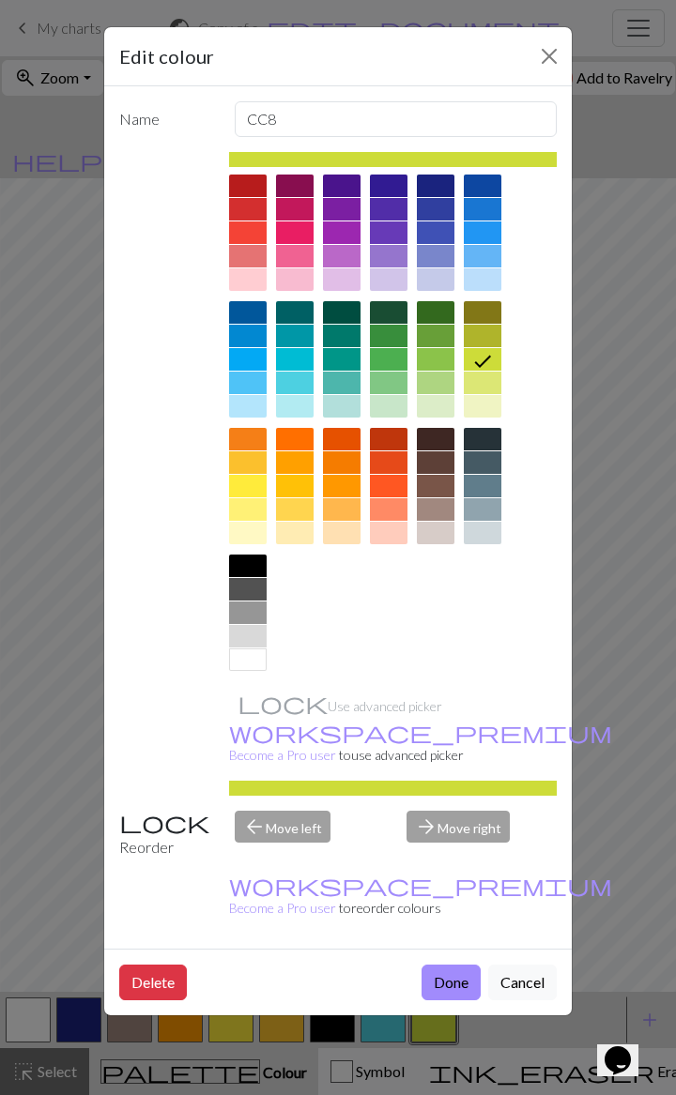
click at [370, 340] on div at bounding box center [389, 336] width 38 height 23
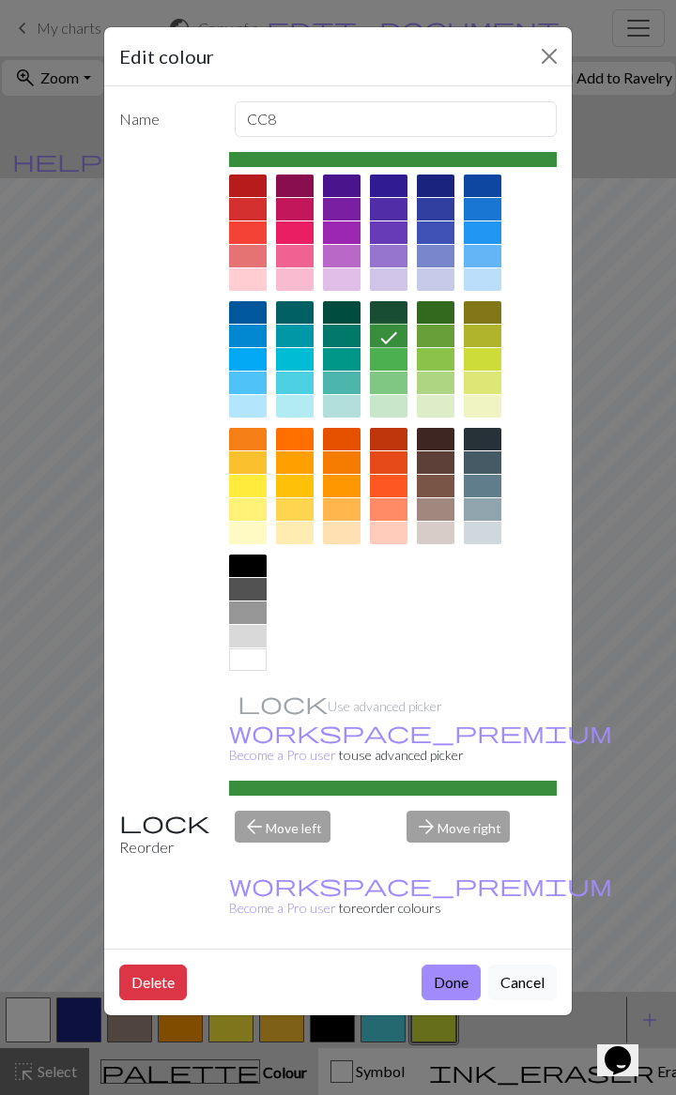
click at [452, 548] on button "Done" at bounding box center [450, 983] width 59 height 36
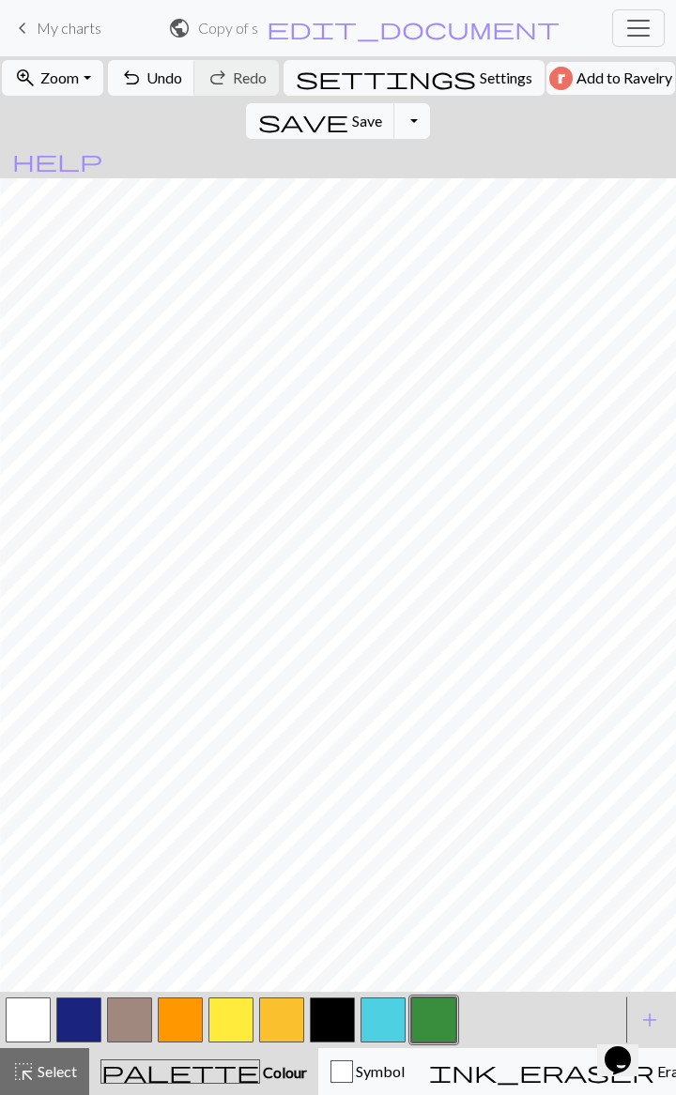
click at [389, 548] on button "button" at bounding box center [382, 1020] width 45 height 45
click at [431, 548] on button "button" at bounding box center [433, 1020] width 45 height 45
click at [371, 548] on button "button" at bounding box center [382, 1020] width 45 height 45
click at [430, 548] on button "button" at bounding box center [433, 1020] width 45 height 45
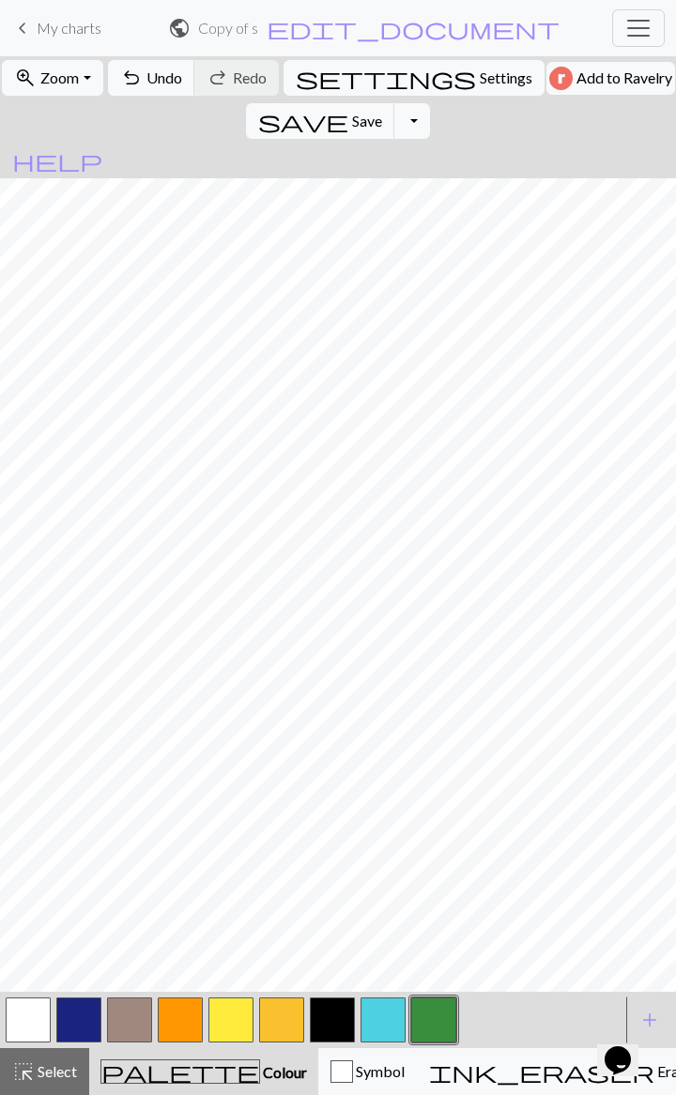
click at [385, 548] on button "button" at bounding box center [382, 1020] width 45 height 45
click at [439, 548] on button "button" at bounding box center [433, 1020] width 45 height 45
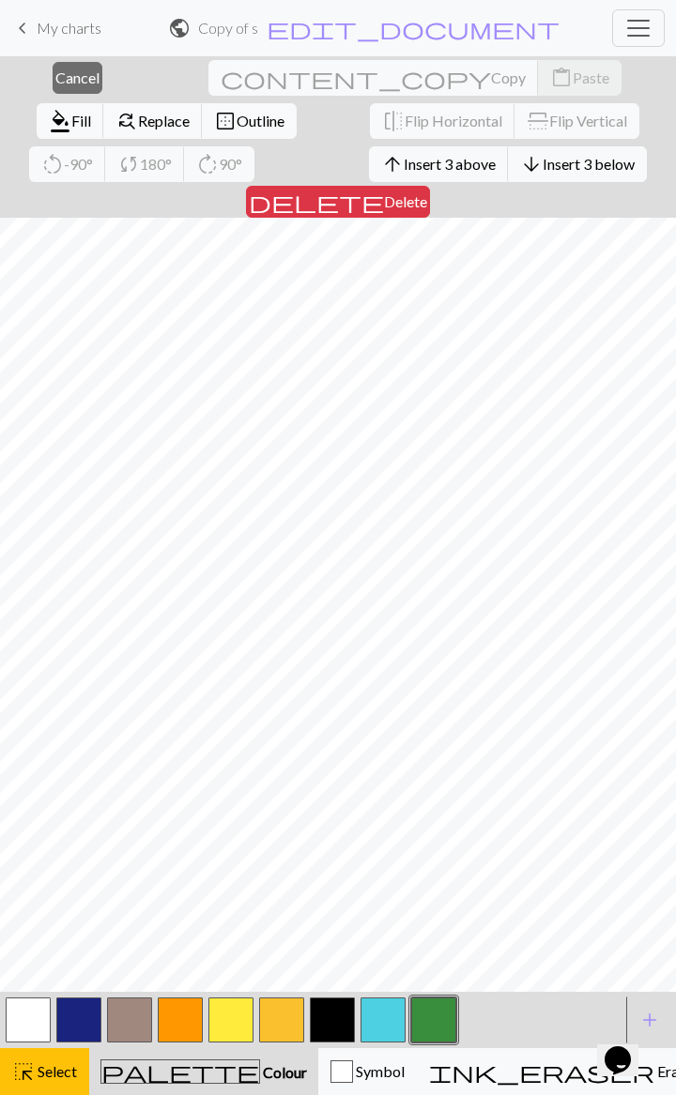
click at [65, 548] on span "Select" at bounding box center [56, 1071] width 42 height 18
click at [48, 548] on div "highlight_alt Select Select" at bounding box center [44, 1071] width 65 height 23
click at [35, 548] on span "Select" at bounding box center [56, 1071] width 42 height 18
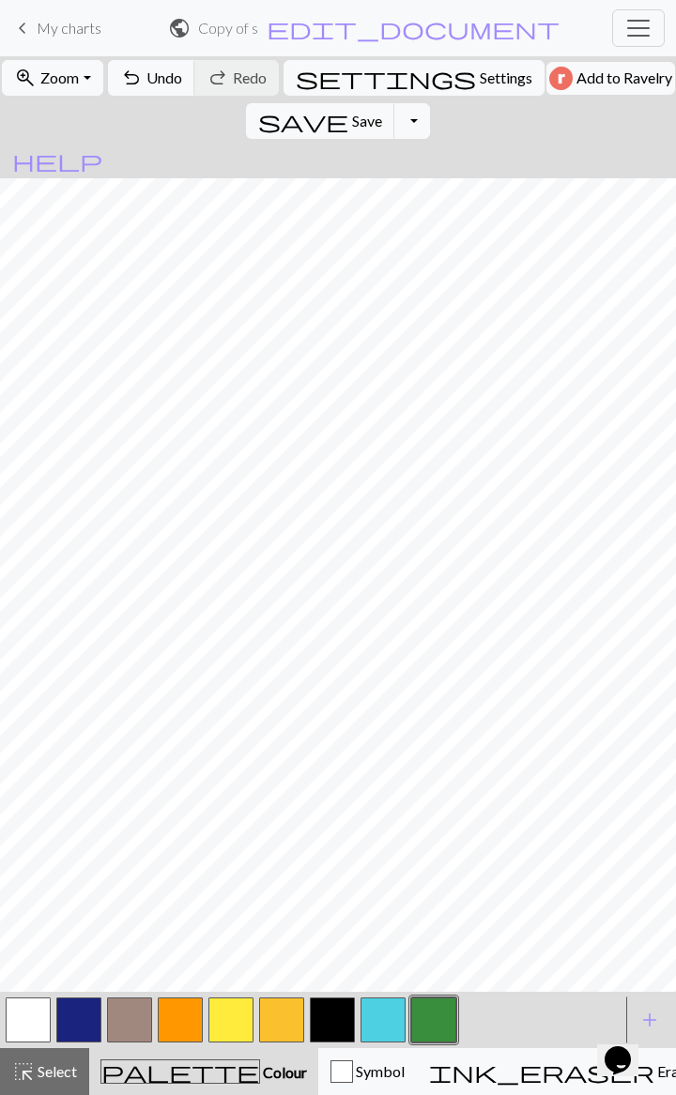
click at [435, 548] on button "button" at bounding box center [433, 1020] width 45 height 45
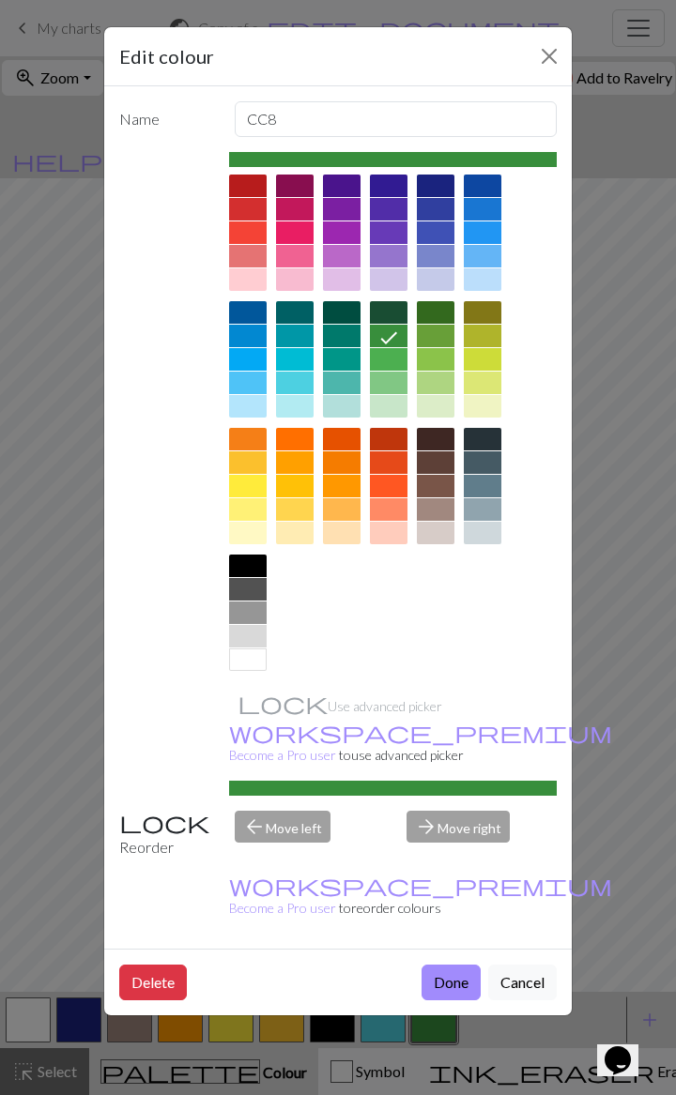
click at [467, 548] on button "Done" at bounding box center [450, 983] width 59 height 36
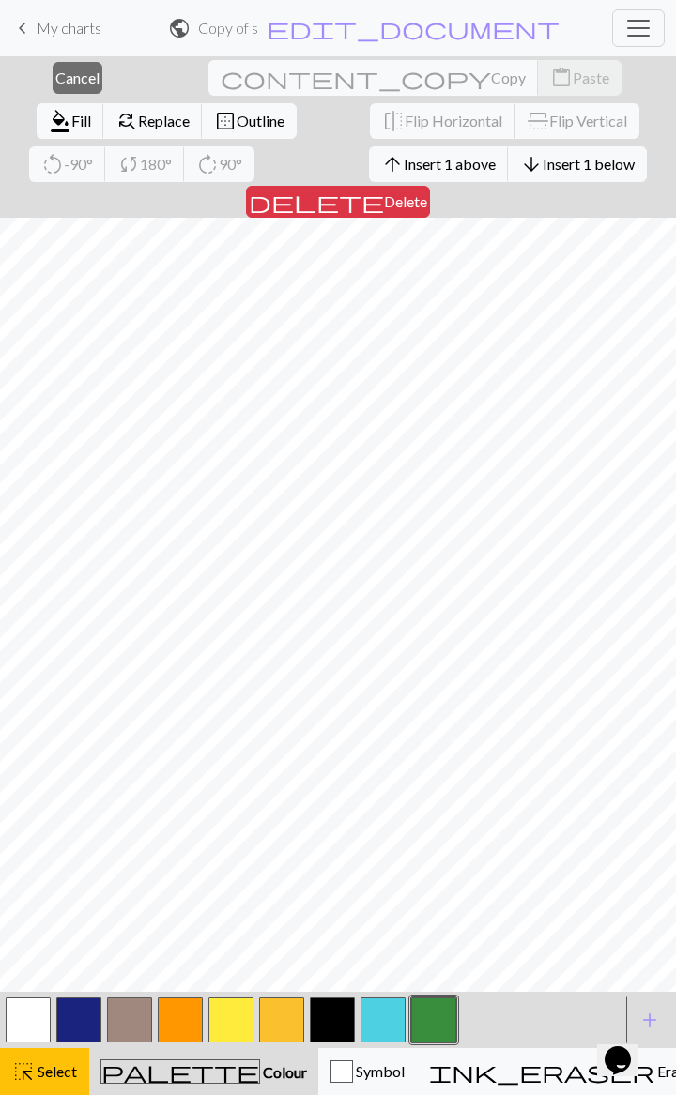
click at [82, 548] on button "highlight_alt Select Select" at bounding box center [44, 1071] width 89 height 47
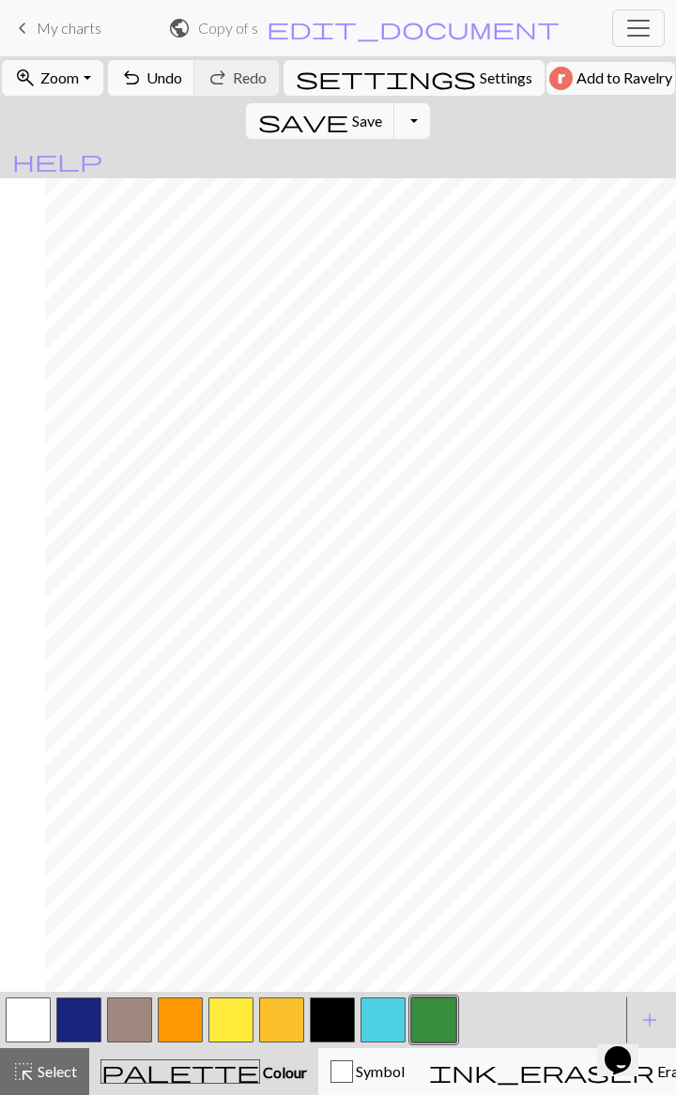
scroll to position [0, 84]
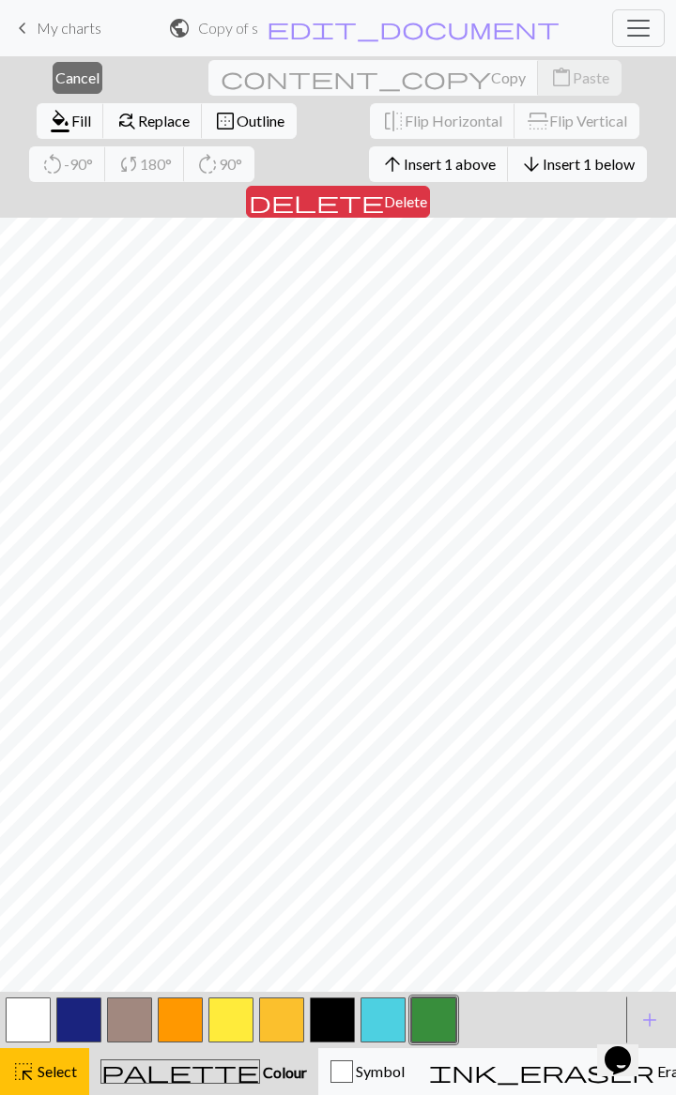
click at [60, 548] on span "Select" at bounding box center [56, 1071] width 42 height 18
click at [69, 548] on span "Select" at bounding box center [56, 1071] width 42 height 18
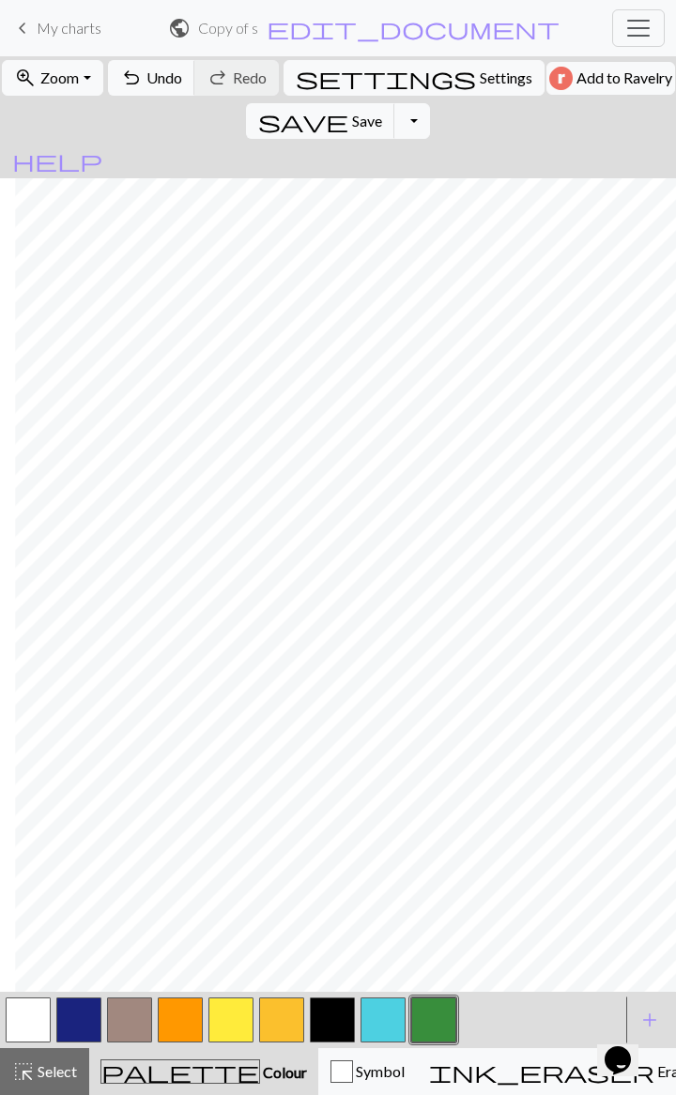
scroll to position [0, 110]
click at [385, 548] on button "button" at bounding box center [382, 1020] width 45 height 45
click at [143, 88] on span "undo" at bounding box center [131, 78] width 23 height 26
click at [88, 77] on button "zoom_in Zoom Zoom" at bounding box center [52, 78] width 100 height 36
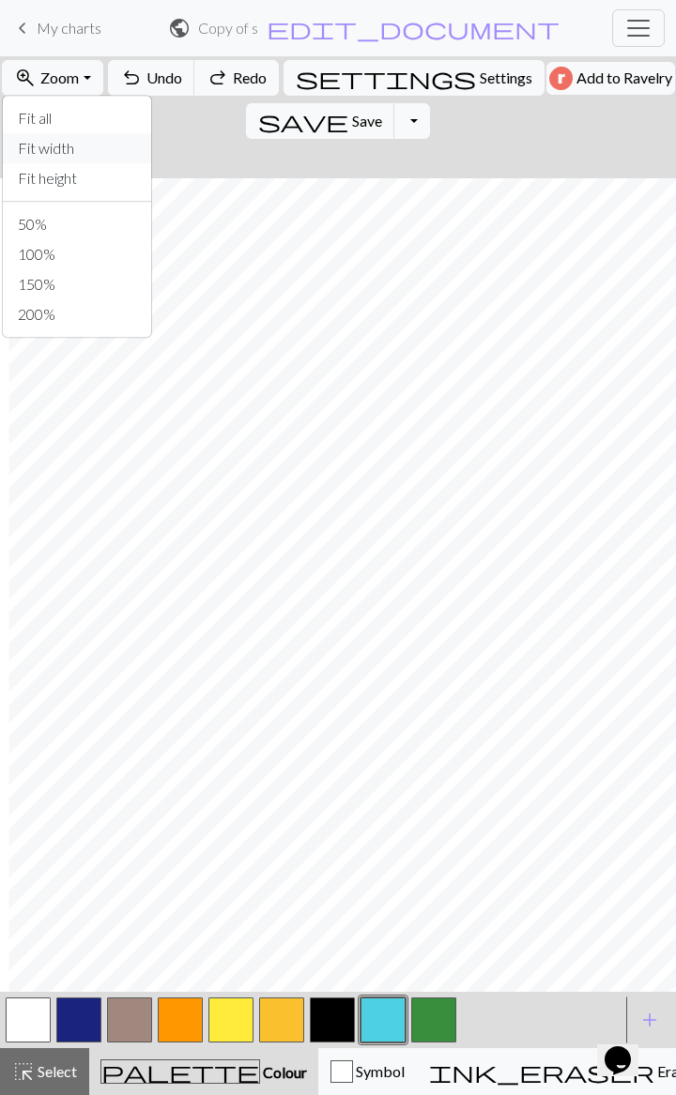
click at [63, 145] on button "Fit width" at bounding box center [77, 148] width 148 height 30
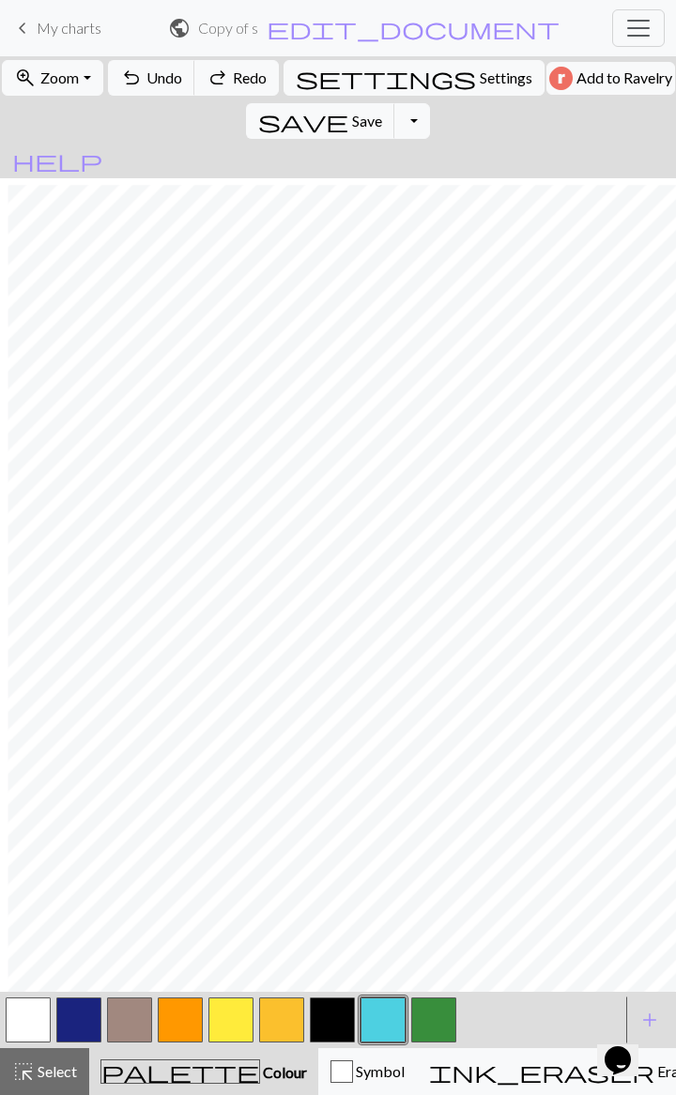
scroll to position [7, 8]
click at [87, 77] on button "zoom_in Zoom Zoom" at bounding box center [52, 78] width 100 height 36
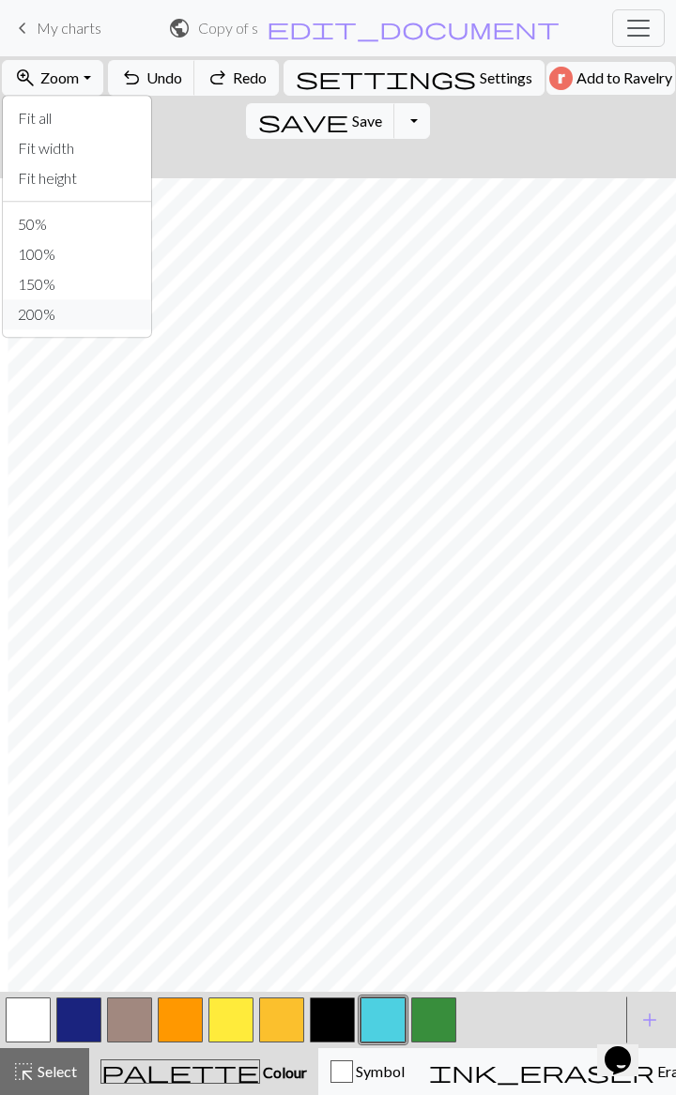
click at [53, 317] on button "200%" at bounding box center [77, 314] width 148 height 30
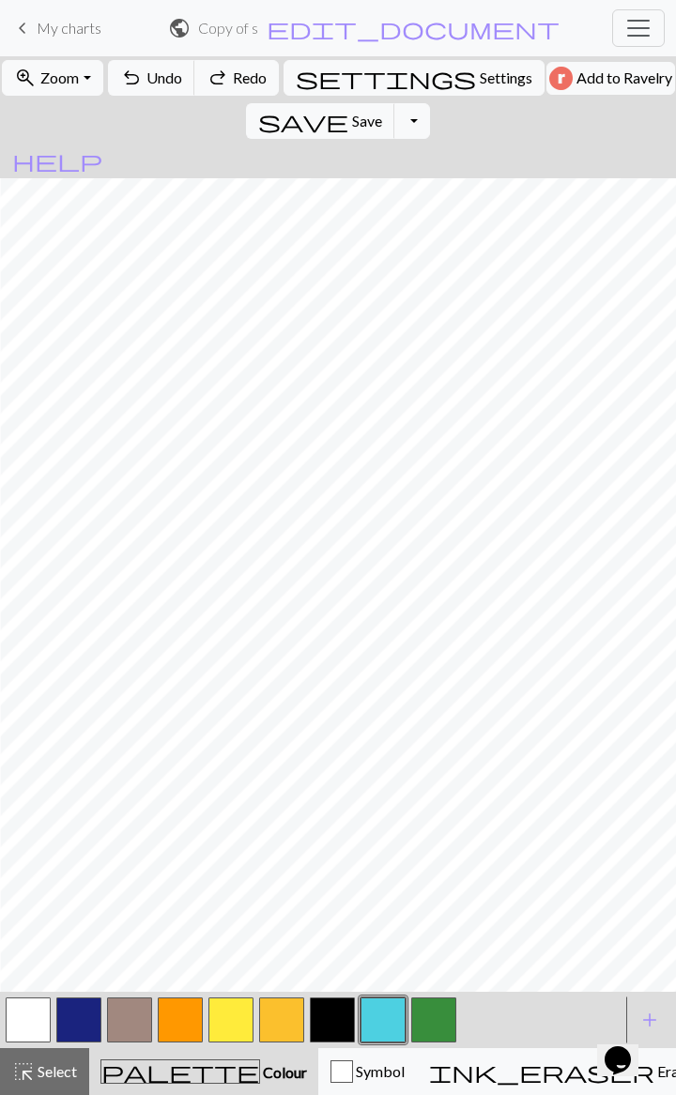
click at [86, 77] on button "zoom_in Zoom Zoom" at bounding box center [52, 78] width 100 height 36
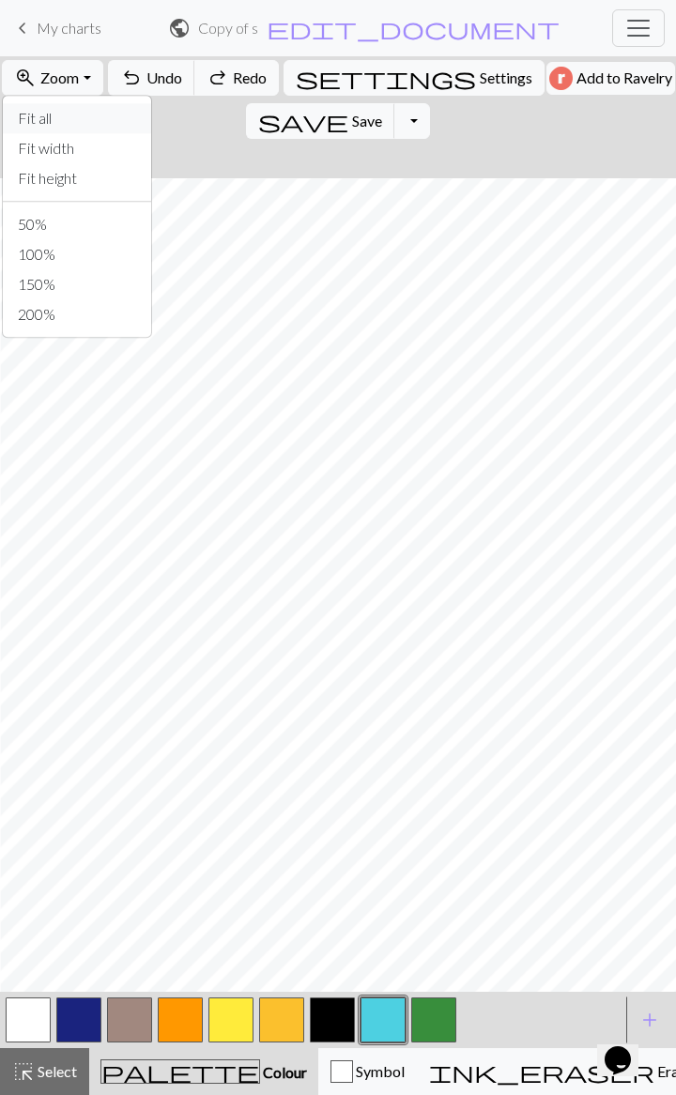
click at [53, 115] on button "Fit all" at bounding box center [77, 118] width 148 height 30
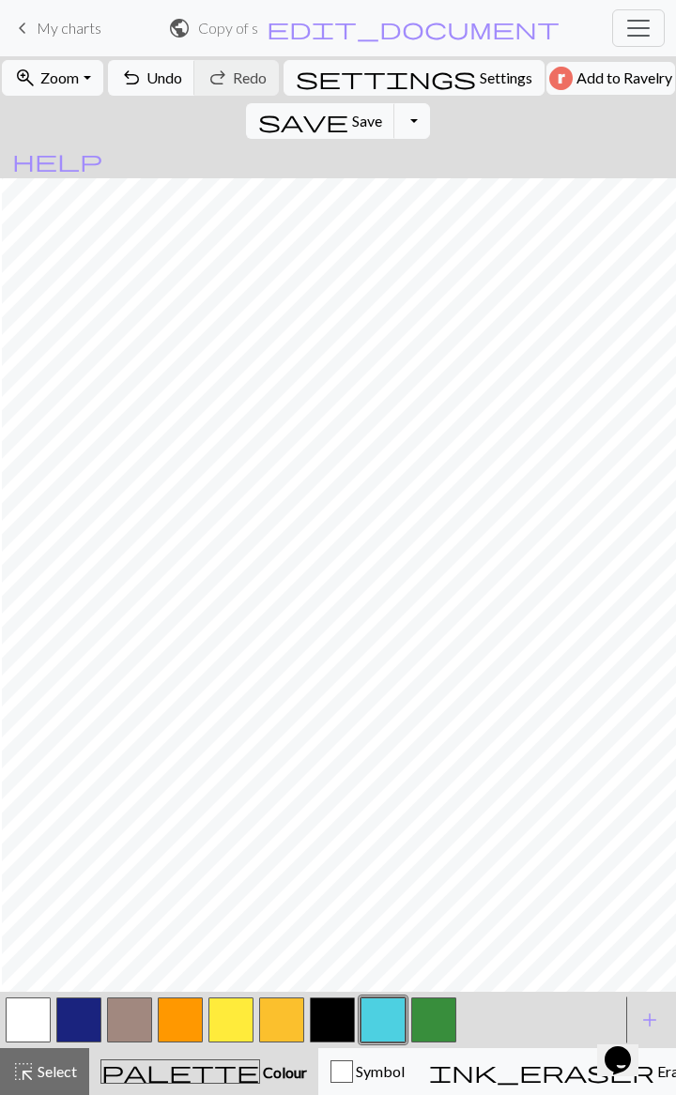
scroll to position [0, 2]
click at [160, 75] on span "Undo" at bounding box center [164, 78] width 36 height 18
click at [156, 84] on span "Undo" at bounding box center [164, 78] width 36 height 18
